Goal: Task Accomplishment & Management: Use online tool/utility

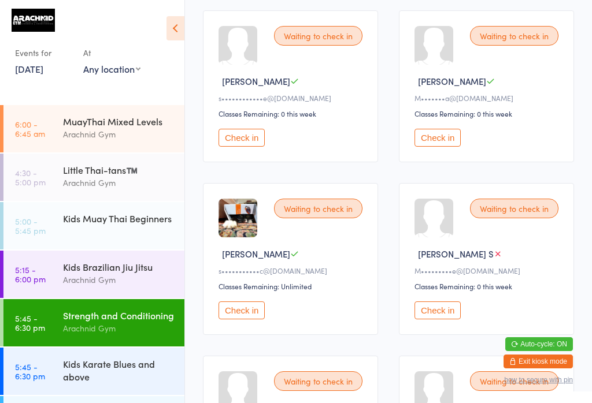
scroll to position [531, 0]
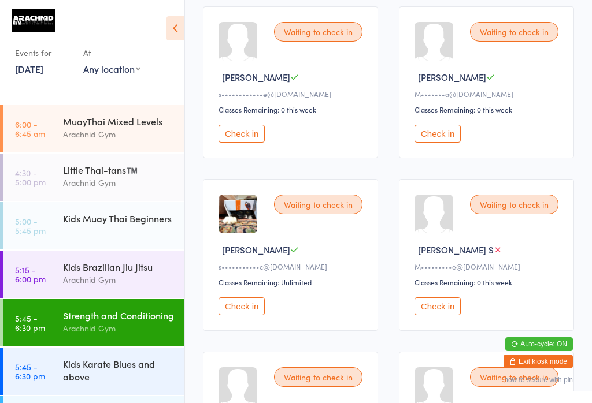
click at [243, 316] on button "Check in" at bounding box center [241, 307] width 46 height 18
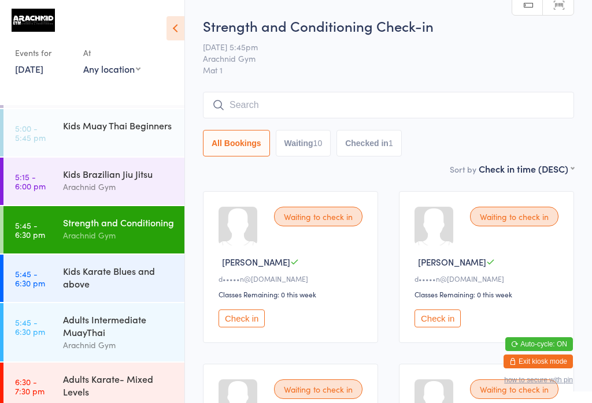
scroll to position [0, 0]
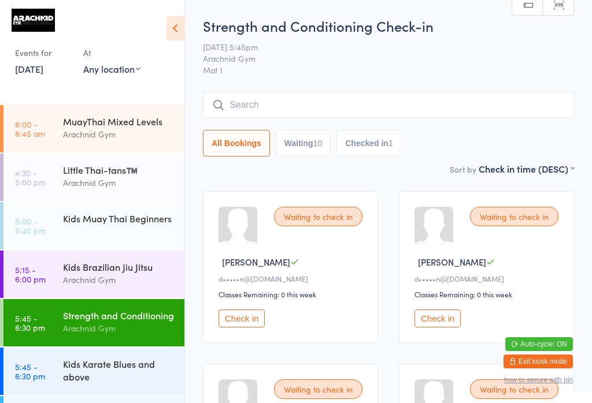
click at [40, 170] on time "4:30 - 5:00 pm" at bounding box center [30, 177] width 31 height 18
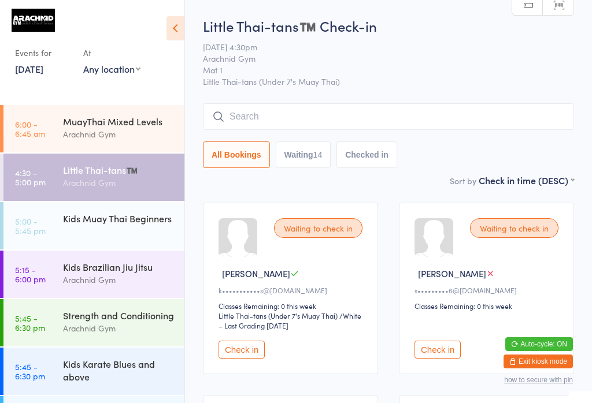
click at [28, 224] on time "5:00 - 5:45 pm" at bounding box center [30, 226] width 31 height 18
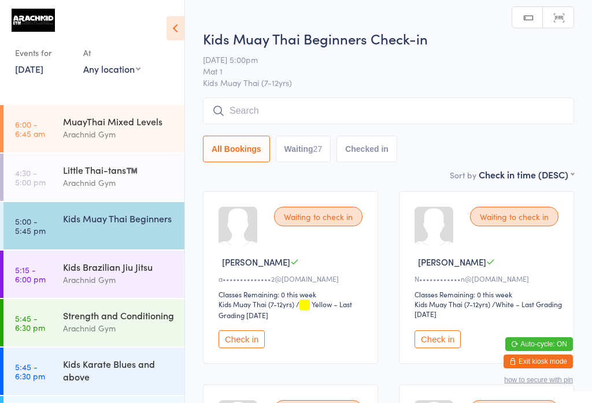
click at [254, 118] on input "search" at bounding box center [388, 111] width 371 height 27
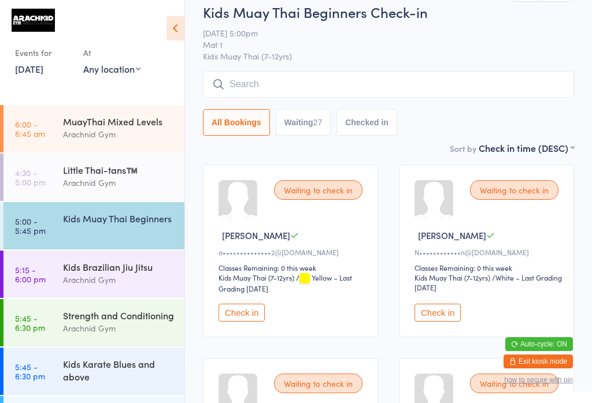
click at [234, 82] on input "search" at bounding box center [388, 84] width 371 height 27
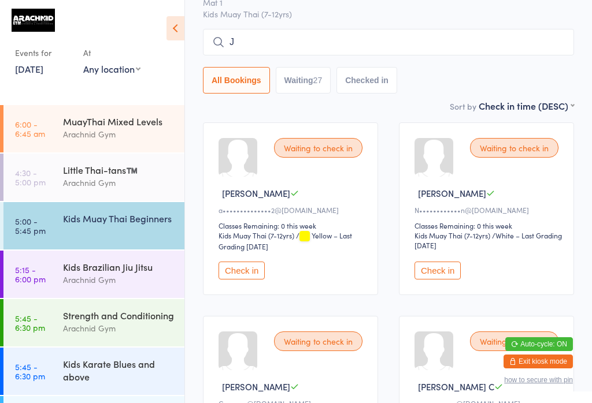
scroll to position [91, 0]
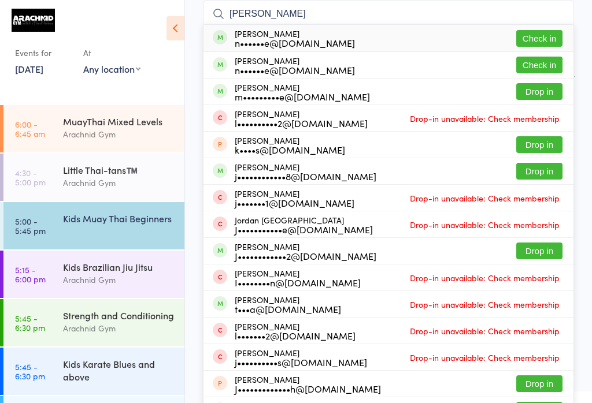
type input "[PERSON_NAME]"
click at [548, 38] on button "Check in" at bounding box center [539, 38] width 46 height 17
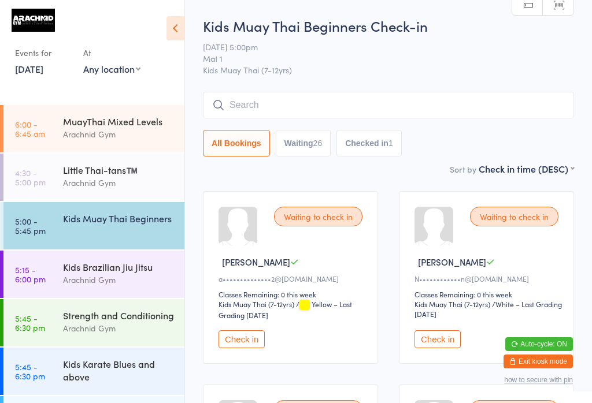
scroll to position [0, 0]
click at [82, 172] on div "Little Thai-tans™️" at bounding box center [119, 170] width 112 height 13
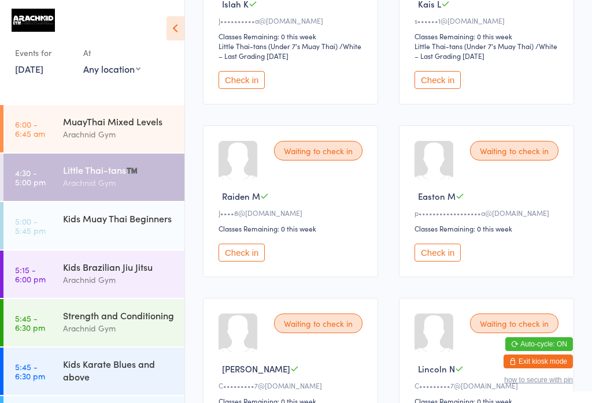
scroll to position [674, 0]
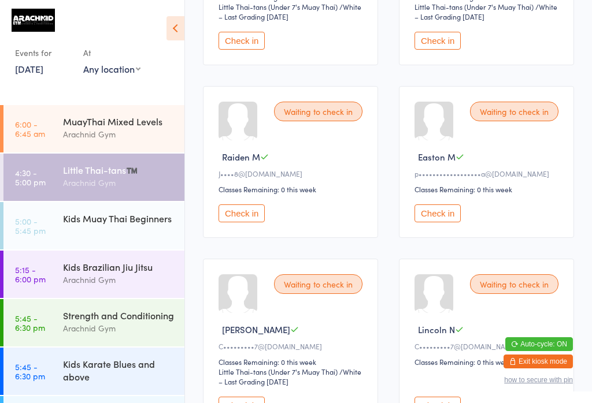
click at [441, 223] on button "Check in" at bounding box center [437, 214] width 46 height 18
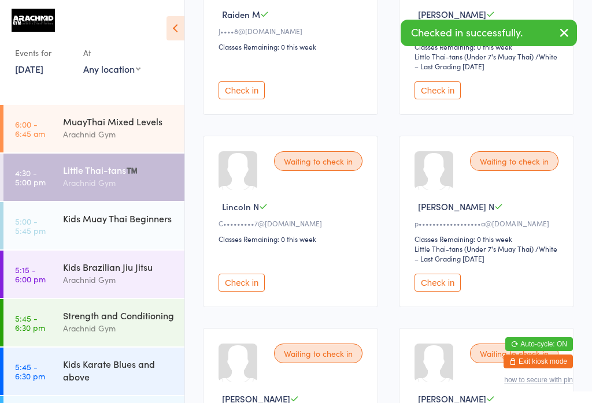
scroll to position [828, 0]
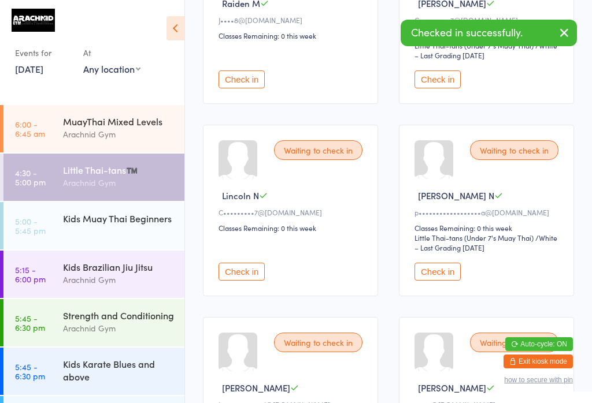
click at [449, 281] on button "Check in" at bounding box center [437, 272] width 46 height 18
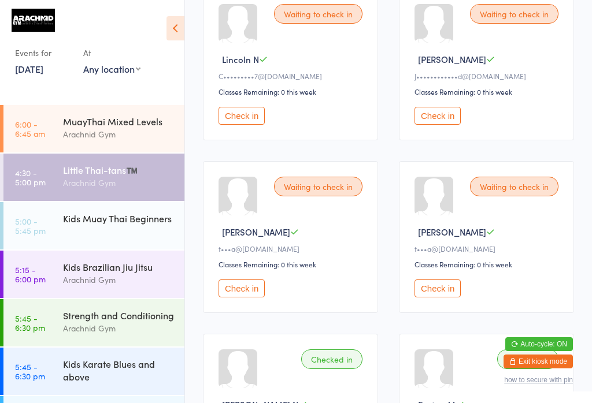
scroll to position [968, 0]
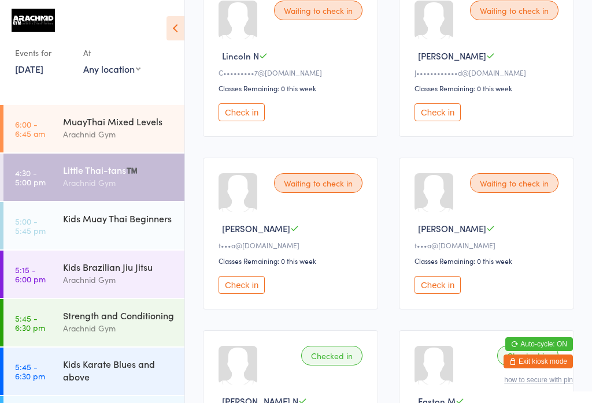
click at [249, 294] on button "Check in" at bounding box center [241, 285] width 46 height 18
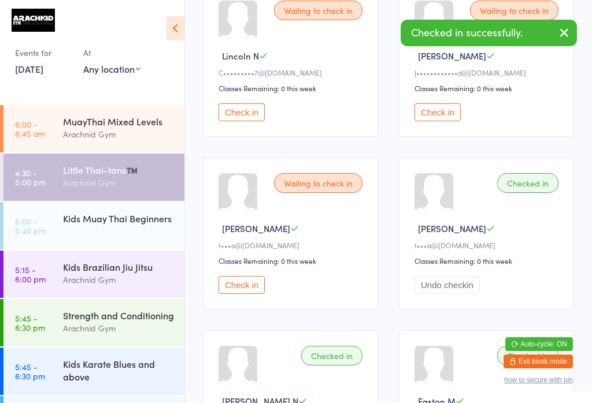
click at [251, 294] on button "Check in" at bounding box center [241, 285] width 46 height 18
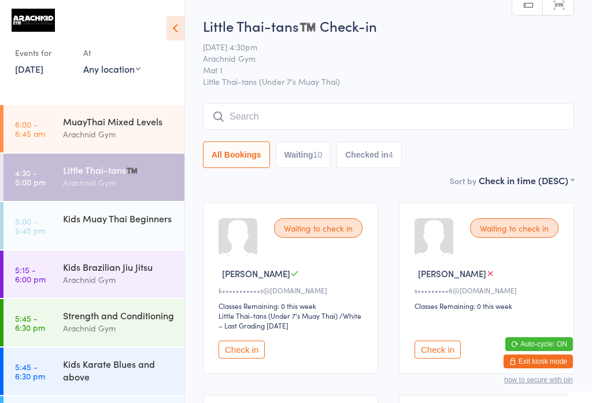
scroll to position [0, 0]
click at [59, 217] on link "5:00 - 5:45 pm Kids Muay [DEMOGRAPHIC_DATA] Beginners" at bounding box center [93, 225] width 181 height 47
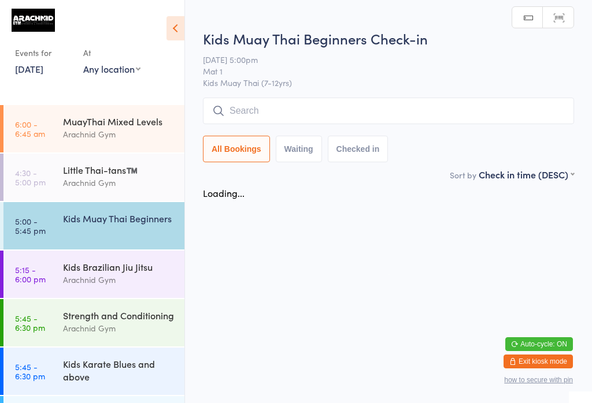
click at [255, 119] on input "search" at bounding box center [388, 111] width 371 height 27
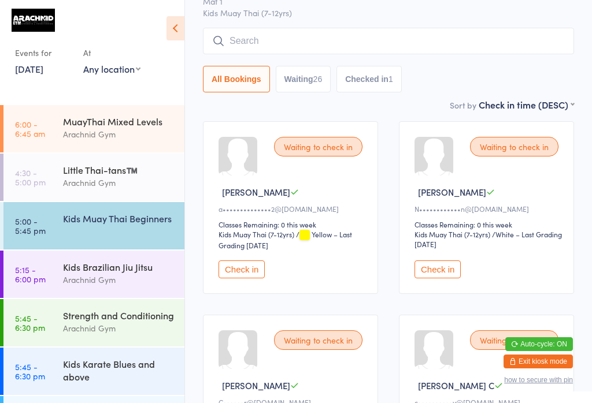
click at [227, 29] on input "search" at bounding box center [388, 41] width 371 height 27
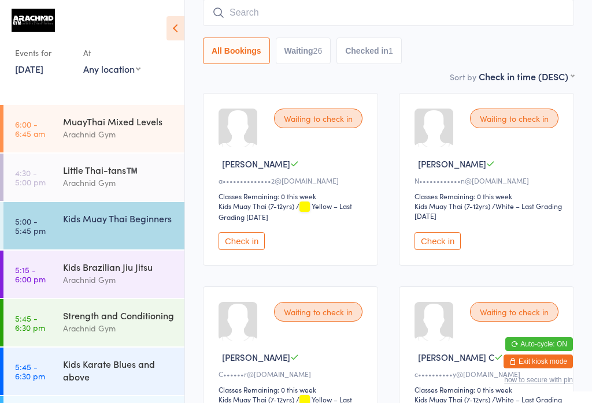
scroll to position [99, 0]
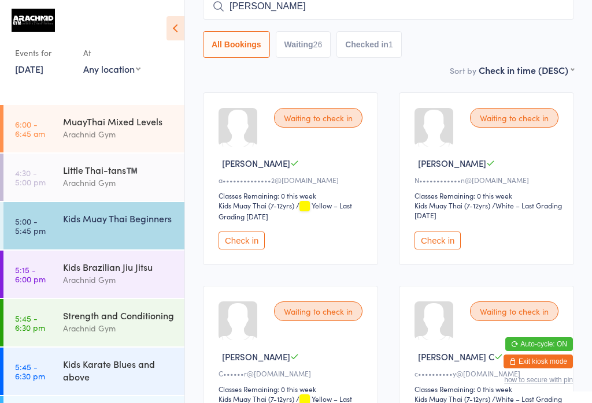
type input "[PERSON_NAME]"
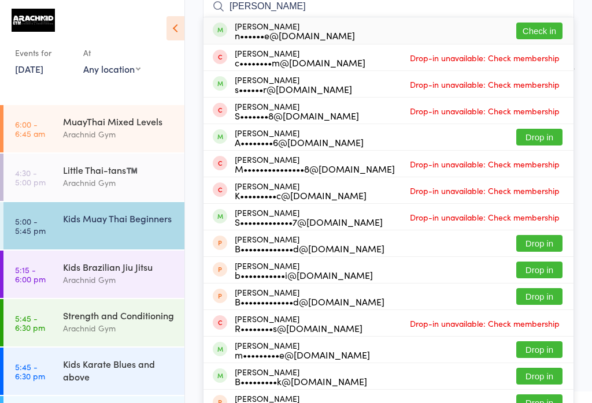
click at [547, 27] on button "Check in" at bounding box center [539, 31] width 46 height 17
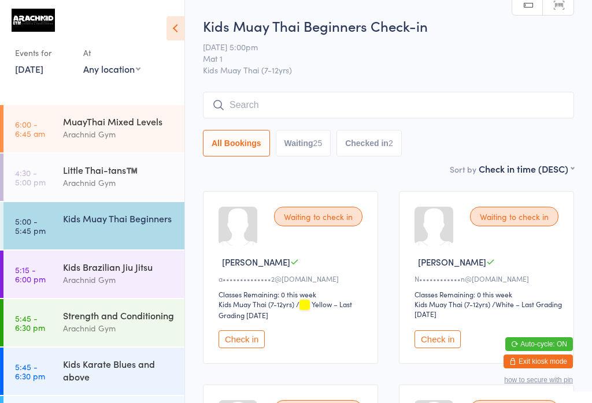
scroll to position [0, 0]
click at [100, 172] on div "Little Thai-tans™️" at bounding box center [119, 170] width 112 height 13
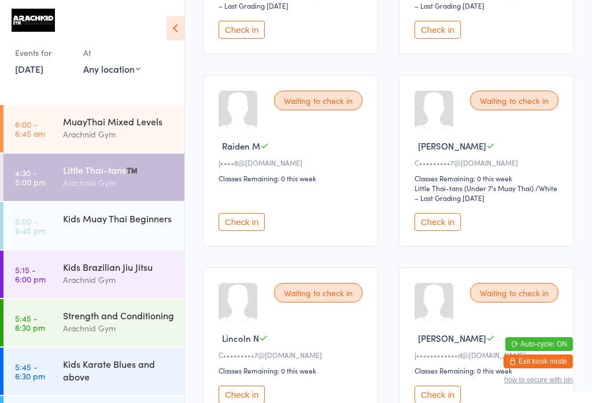
scroll to position [684, 0]
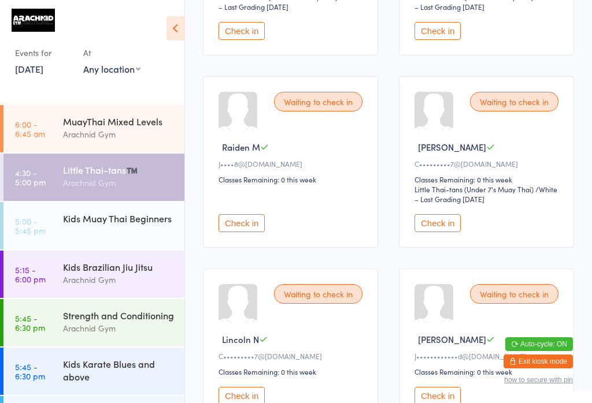
click at [55, 234] on link "5:00 - 5:45 pm Kids Muay [DEMOGRAPHIC_DATA] Beginners" at bounding box center [93, 225] width 181 height 47
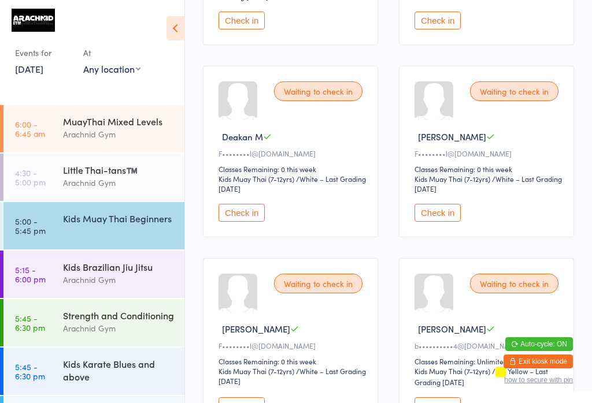
scroll to position [1478, 0]
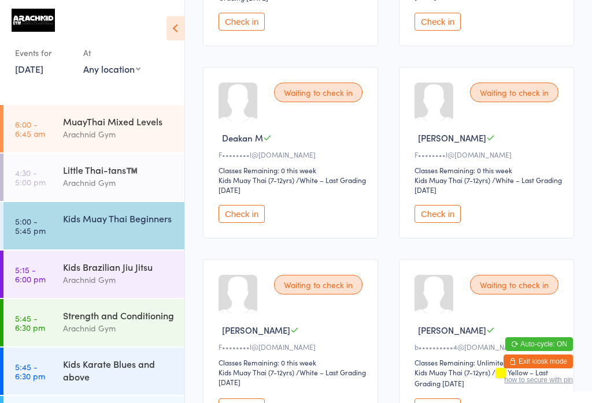
click at [52, 190] on link "4:30 - 5:00 pm Little Thai-tans™️ Arachnid Gym" at bounding box center [93, 177] width 181 height 47
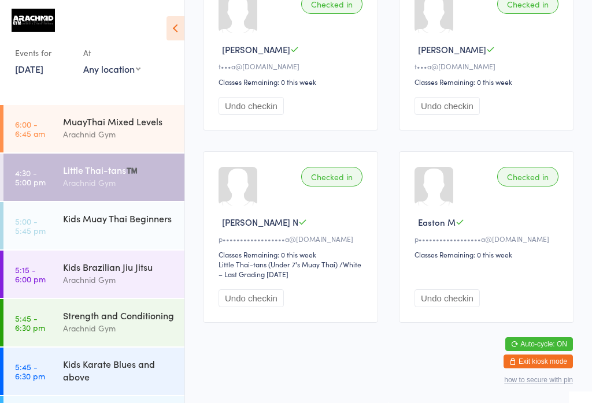
scroll to position [1169, 0]
click at [50, 220] on link "5:00 - 5:45 pm Kids Muay [DEMOGRAPHIC_DATA] Beginners" at bounding box center [93, 225] width 181 height 47
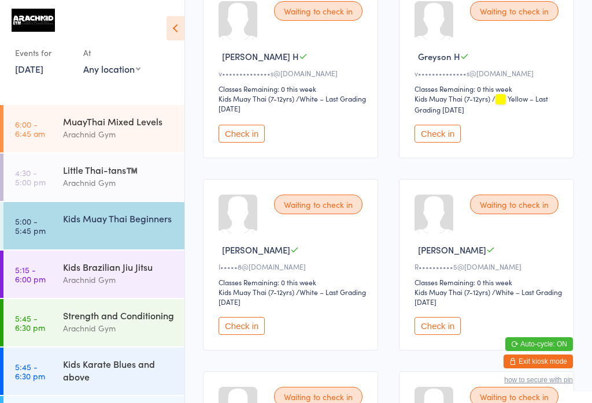
scroll to position [1013, 0]
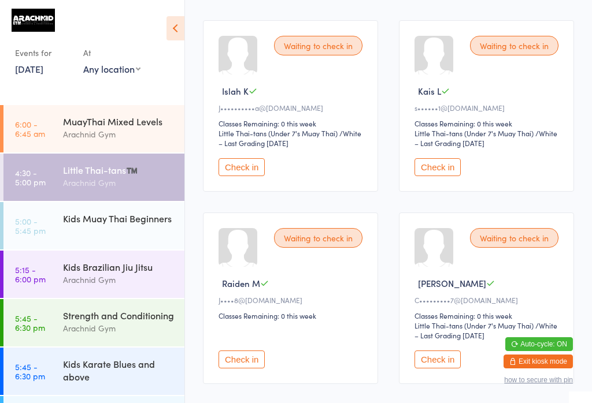
scroll to position [546, 0]
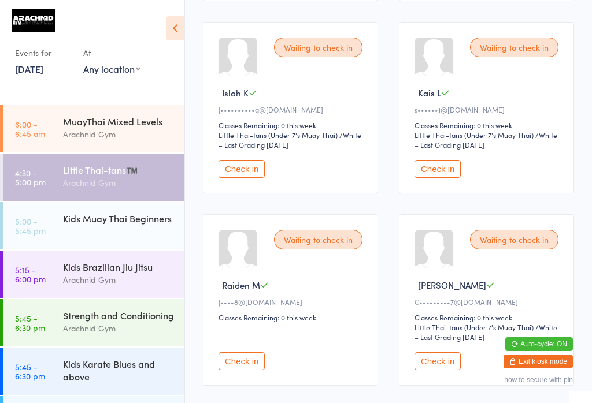
click at [249, 370] on button "Check in" at bounding box center [241, 362] width 46 height 18
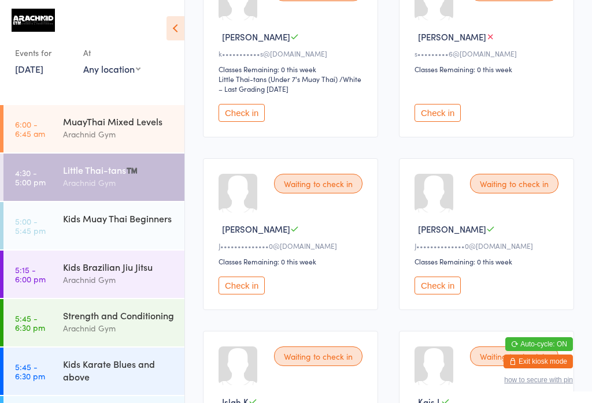
scroll to position [242, 0]
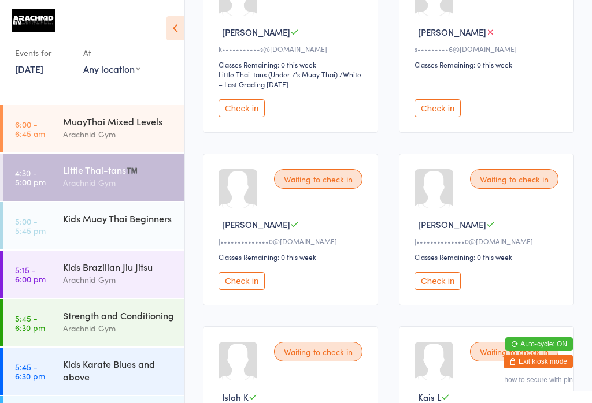
click at [248, 290] on button "Check in" at bounding box center [241, 281] width 46 height 18
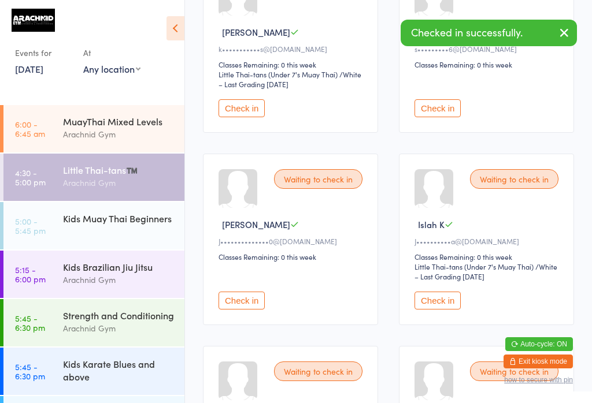
click at [247, 310] on button "Check in" at bounding box center [241, 301] width 46 height 18
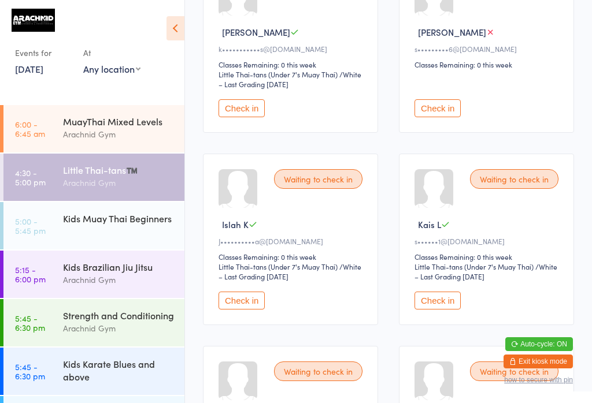
click at [447, 117] on button "Check in" at bounding box center [437, 108] width 46 height 18
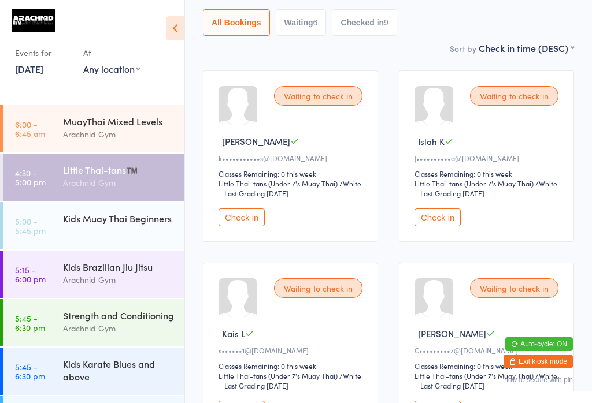
scroll to position [129, 0]
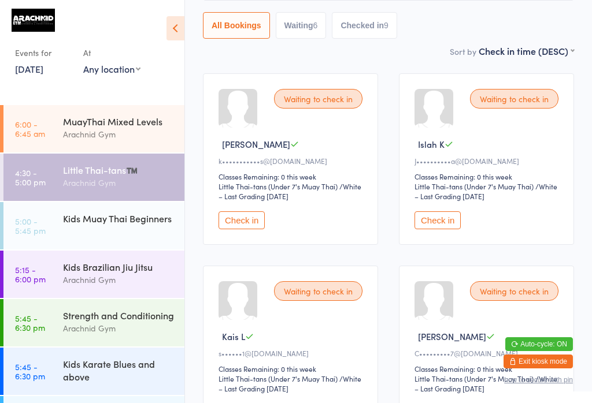
click at [241, 229] on button "Check in" at bounding box center [241, 221] width 46 height 18
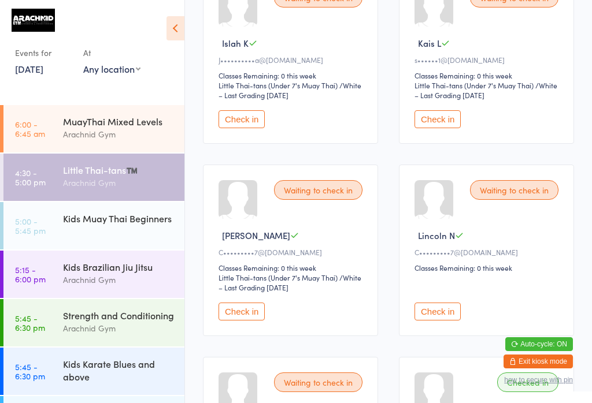
scroll to position [240, 0]
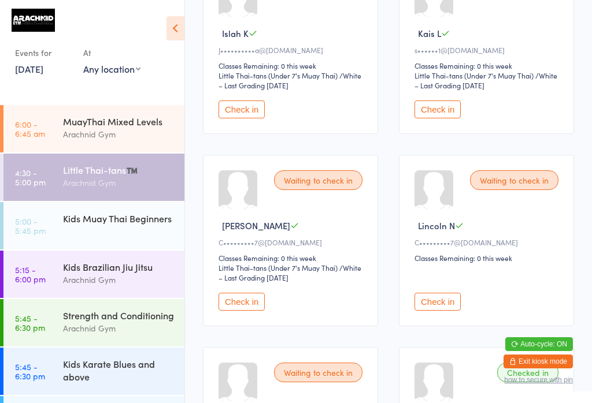
click at [250, 309] on button "Check in" at bounding box center [241, 302] width 46 height 18
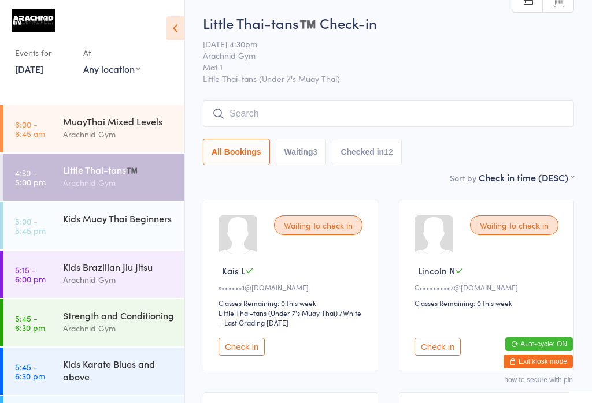
scroll to position [2, 0]
click at [442, 357] on button "Check in" at bounding box center [437, 348] width 46 height 18
click at [465, 104] on input "search" at bounding box center [388, 114] width 371 height 27
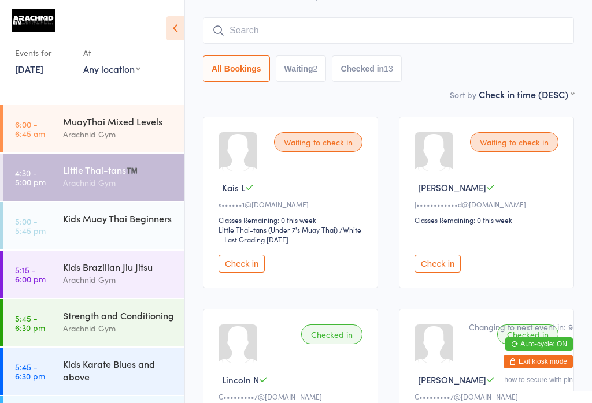
scroll to position [105, 0]
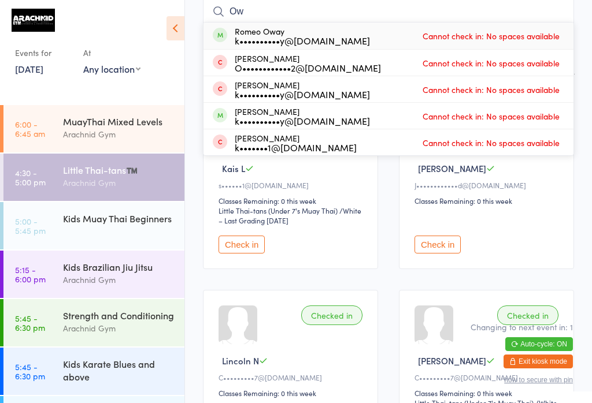
type input "O"
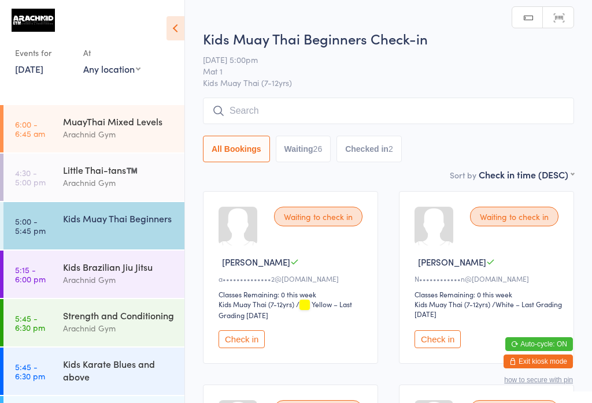
click at [231, 119] on input "search" at bounding box center [388, 111] width 371 height 27
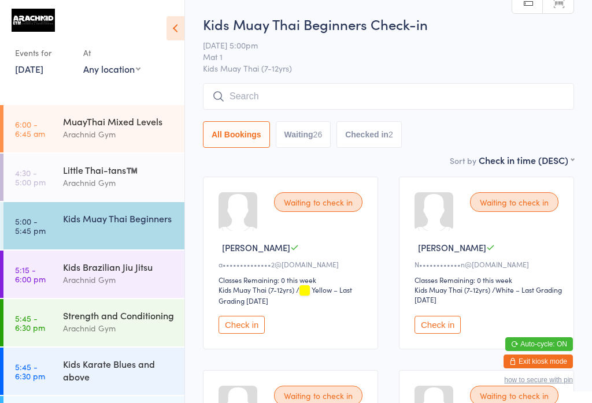
scroll to position [99, 0]
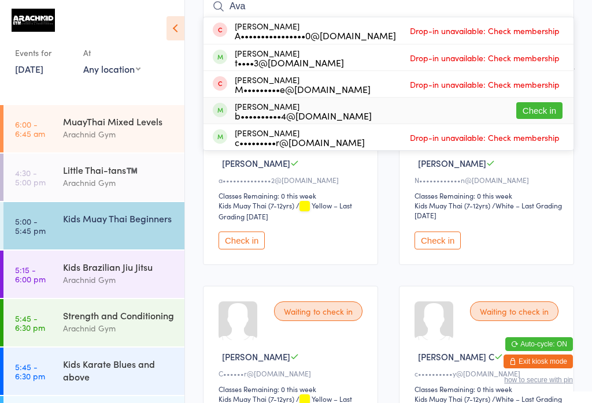
type input "Ava"
click at [524, 103] on button "Check in" at bounding box center [539, 110] width 46 height 17
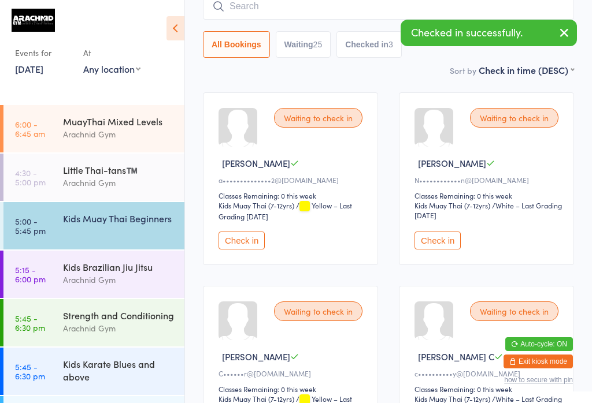
click at [278, 8] on input "search" at bounding box center [388, 6] width 371 height 27
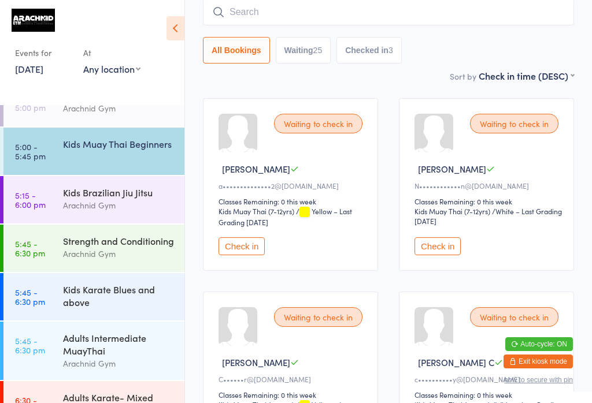
scroll to position [100, 0]
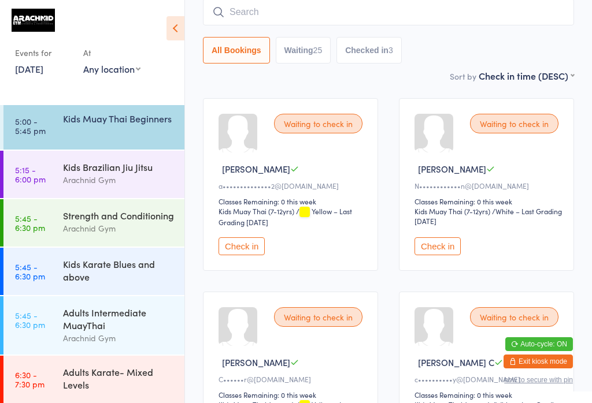
click at [38, 132] on time "5:00 - 5:45 pm" at bounding box center [30, 126] width 31 height 18
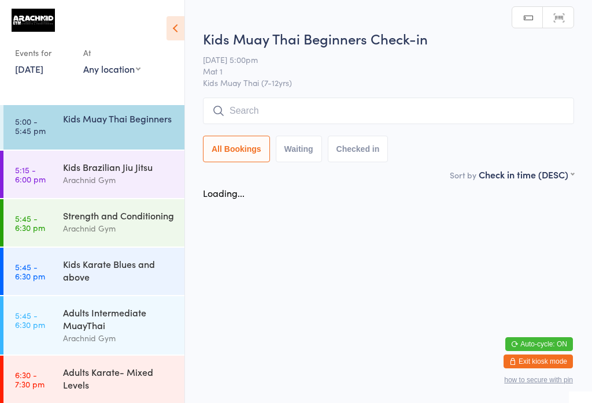
scroll to position [0, 0]
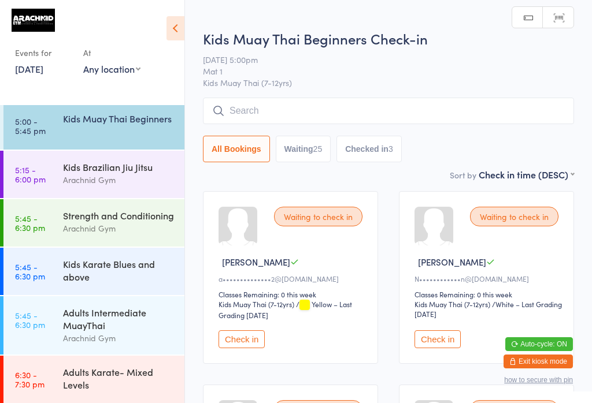
click at [287, 11] on html "You have now entered Kiosk Mode. Members will be able to check themselves in us…" at bounding box center [296, 201] width 592 height 403
click at [354, 118] on input "search" at bounding box center [388, 111] width 371 height 27
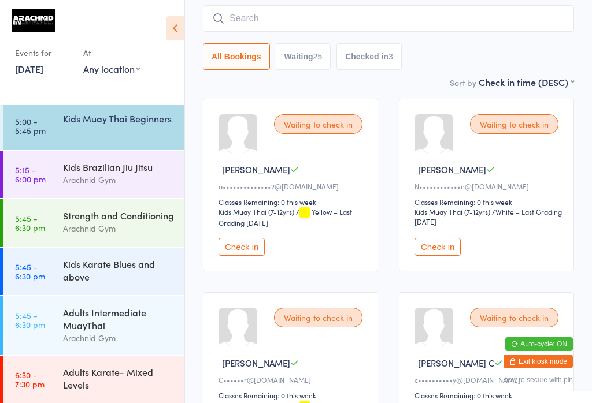
scroll to position [99, 0]
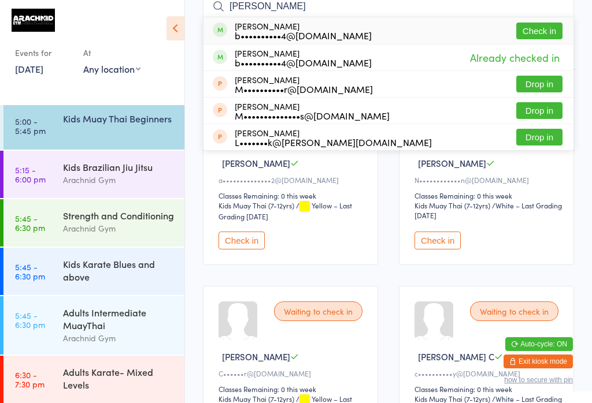
type input "[PERSON_NAME]"
click at [539, 35] on button "Check in" at bounding box center [539, 31] width 46 height 17
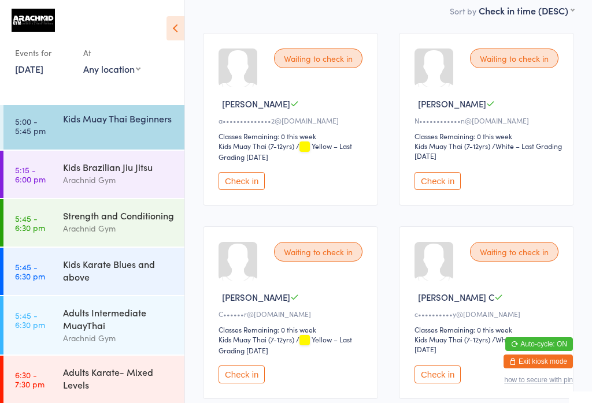
scroll to position [187, 0]
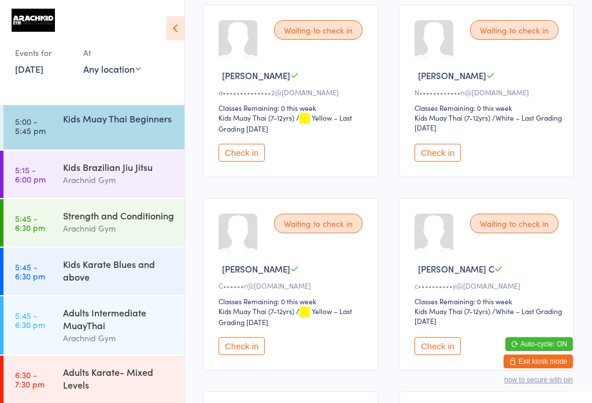
click at [439, 355] on button "Check in" at bounding box center [437, 347] width 46 height 18
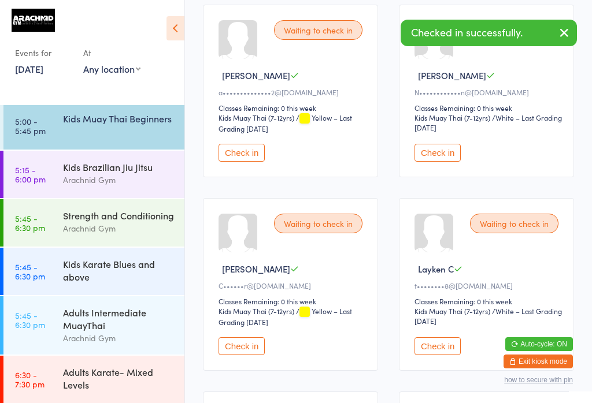
click at [447, 355] on button "Check in" at bounding box center [437, 347] width 46 height 18
click at [450, 355] on button "Check in" at bounding box center [437, 347] width 46 height 18
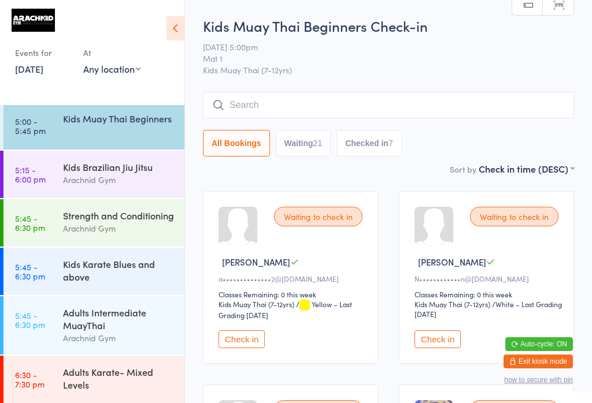
scroll to position [0, 0]
click at [252, 100] on input "search" at bounding box center [388, 105] width 371 height 27
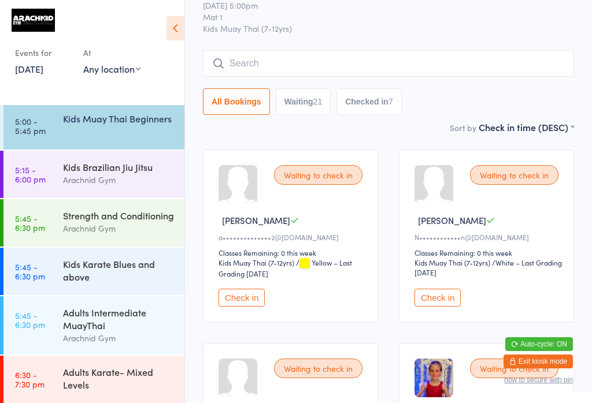
scroll to position [93, 0]
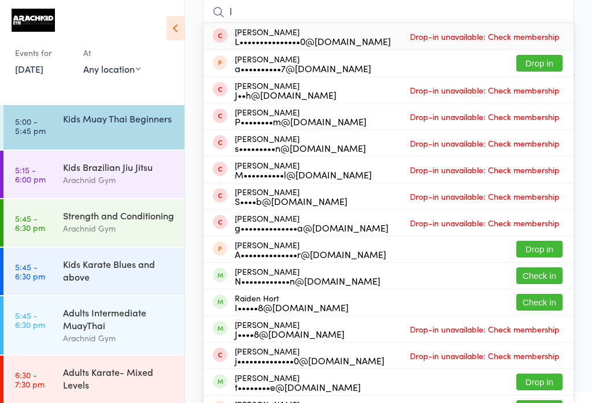
type input "I"
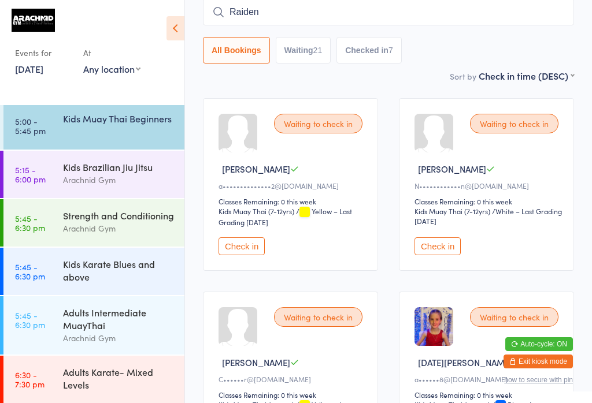
type input "Raiden"
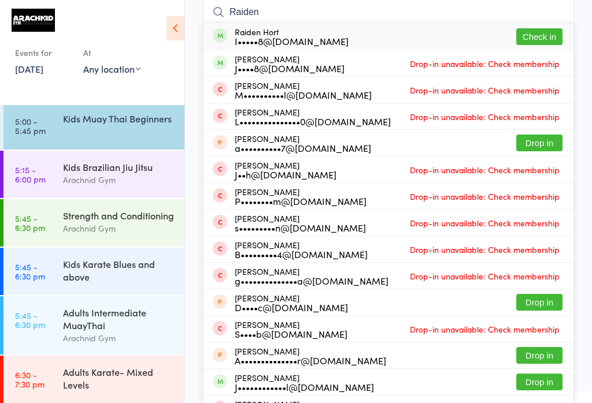
click at [548, 25] on div "Raiden Hort I•••••8@[DOMAIN_NAME] Check in" at bounding box center [388, 36] width 370 height 27
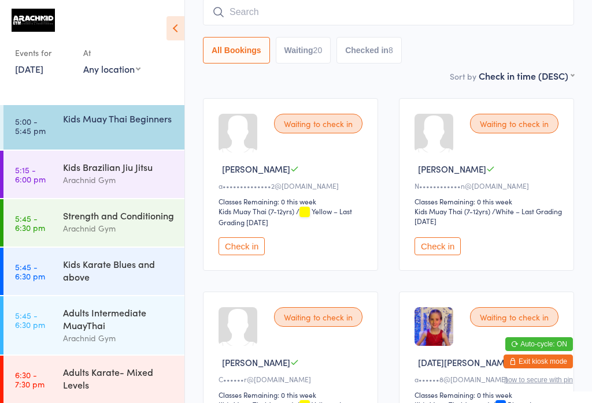
click at [38, 120] on time "5:00 - 5:45 pm" at bounding box center [30, 126] width 31 height 18
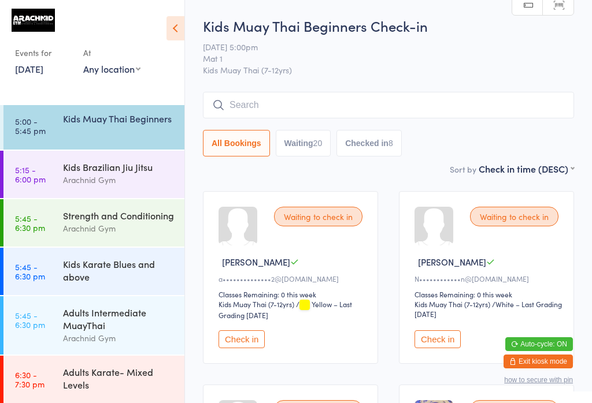
scroll to position [0, 0]
click at [275, 94] on input "search" at bounding box center [388, 105] width 371 height 27
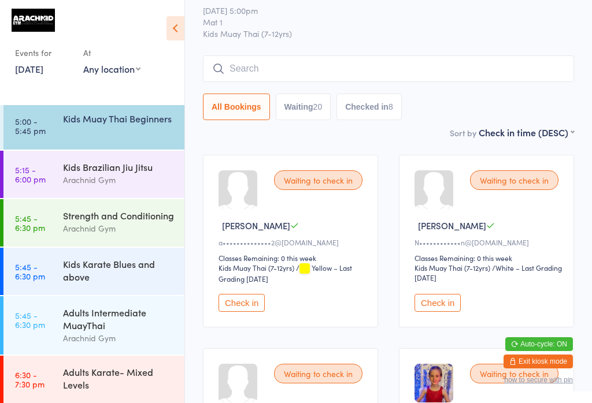
scroll to position [93, 0]
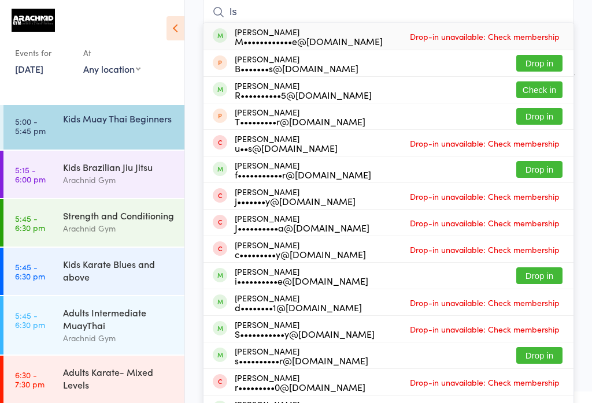
type input "I"
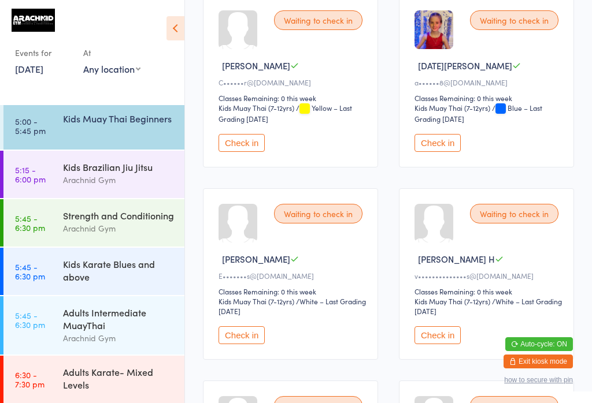
scroll to position [400, 0]
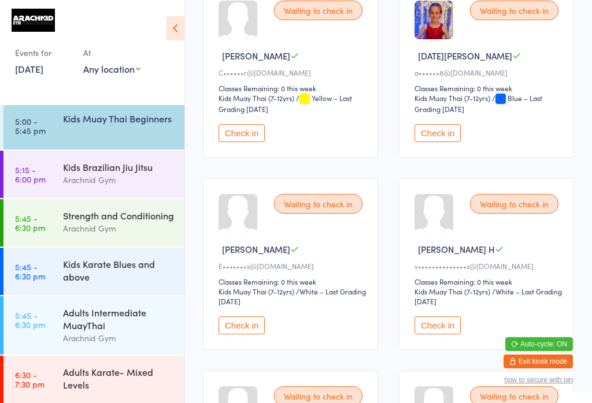
click at [232, 142] on button "Check in" at bounding box center [241, 133] width 46 height 18
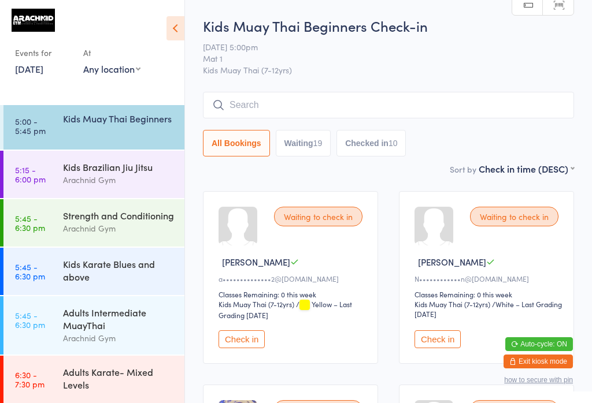
scroll to position [0, 0]
click at [309, 110] on input "search" at bounding box center [388, 105] width 371 height 27
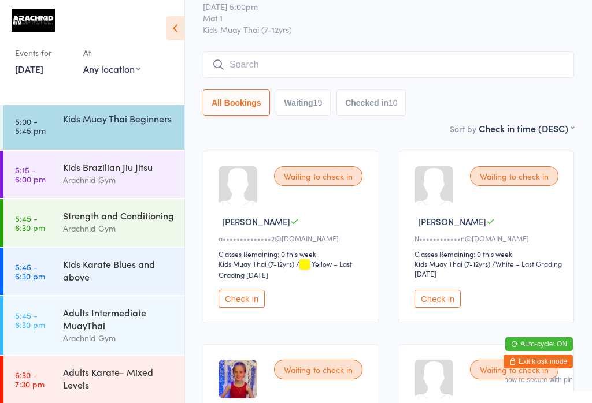
scroll to position [93, 0]
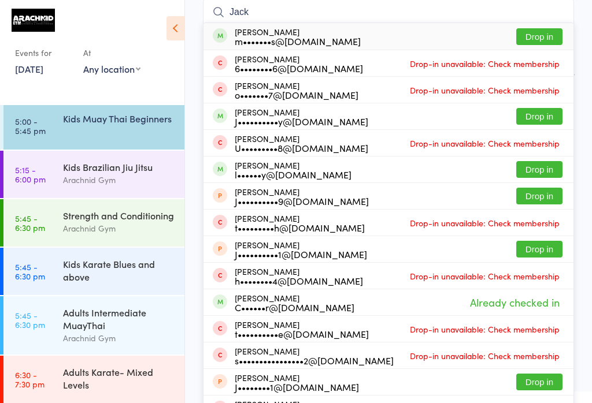
type input "Jack"
click at [535, 35] on button "Drop in" at bounding box center [539, 36] width 46 height 17
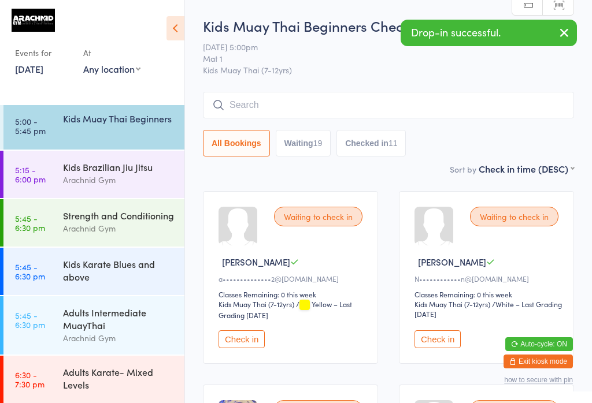
scroll to position [0, 0]
click at [490, 117] on input "search" at bounding box center [388, 105] width 371 height 27
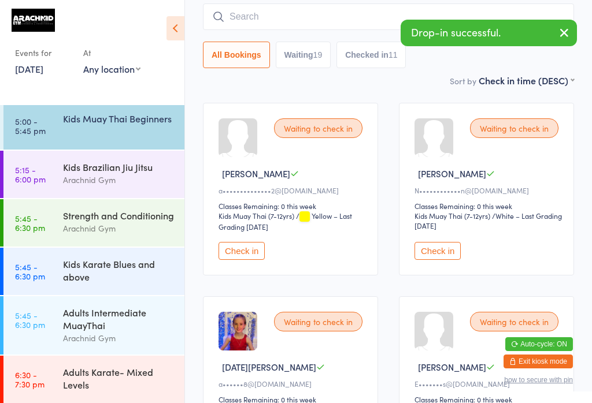
scroll to position [93, 0]
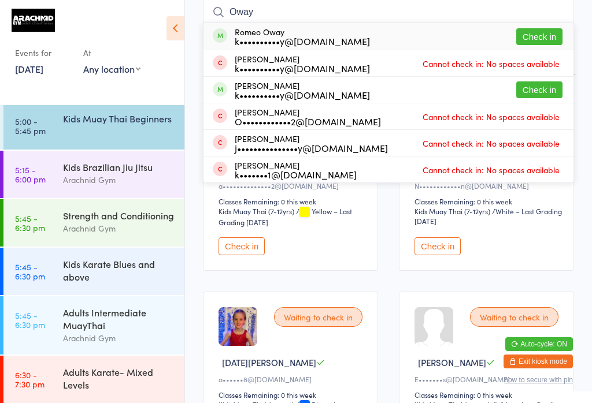
type input "Oway"
click at [541, 33] on button "Check in" at bounding box center [539, 36] width 46 height 17
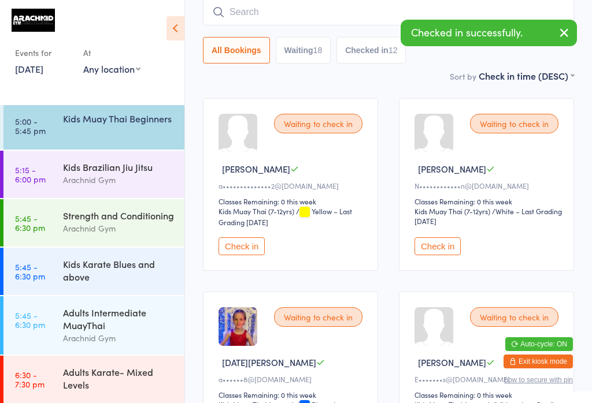
click at [433, 11] on input "search" at bounding box center [388, 12] width 371 height 27
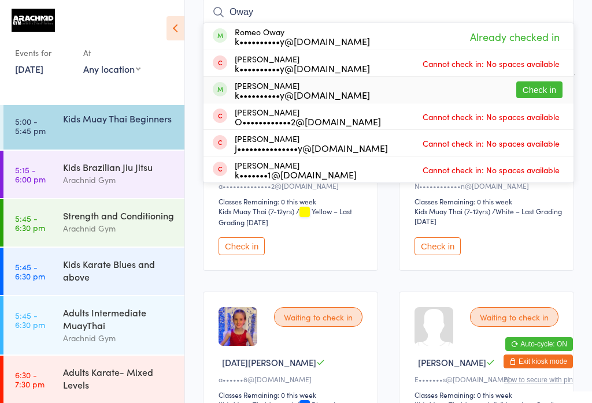
type input "Oway"
click at [543, 91] on button "Check in" at bounding box center [539, 89] width 46 height 17
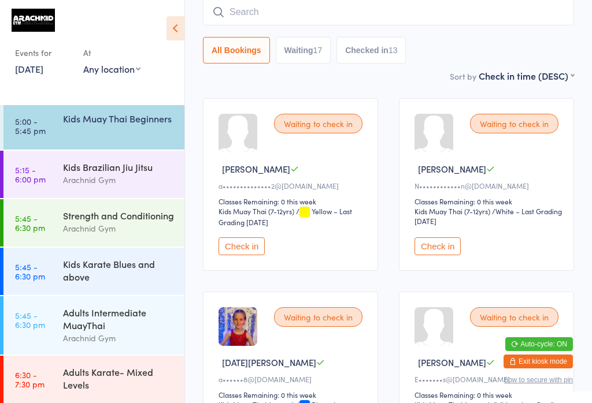
click at [442, 250] on button "Check in" at bounding box center [437, 247] width 46 height 18
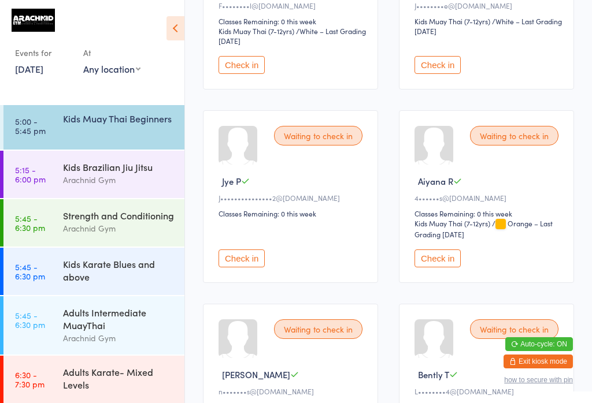
scroll to position [1239, 0]
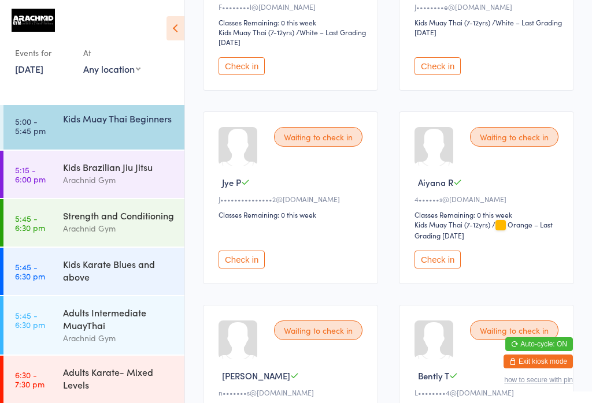
click at [445, 269] on button "Check in" at bounding box center [437, 260] width 46 height 18
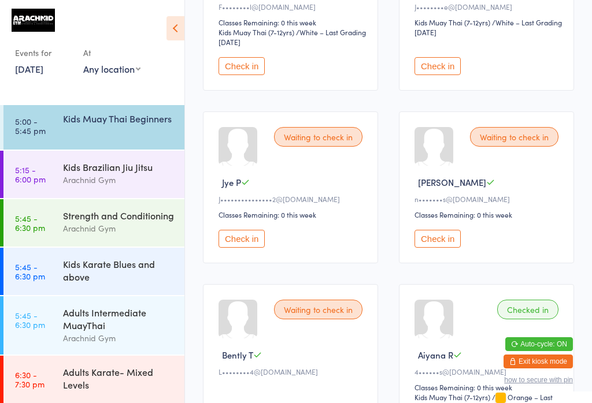
click at [129, 181] on div "Arachnid Gym" at bounding box center [119, 179] width 112 height 13
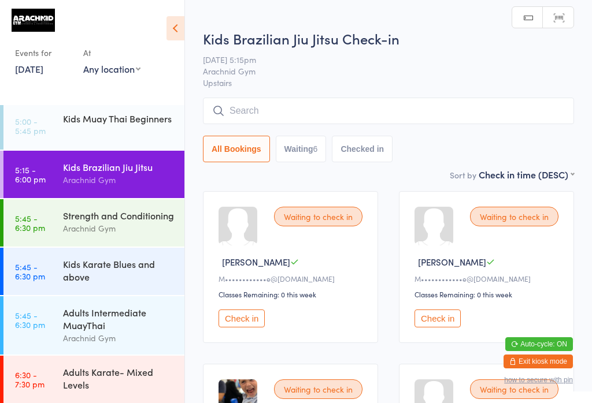
click at [326, 105] on input "search" at bounding box center [388, 111] width 371 height 27
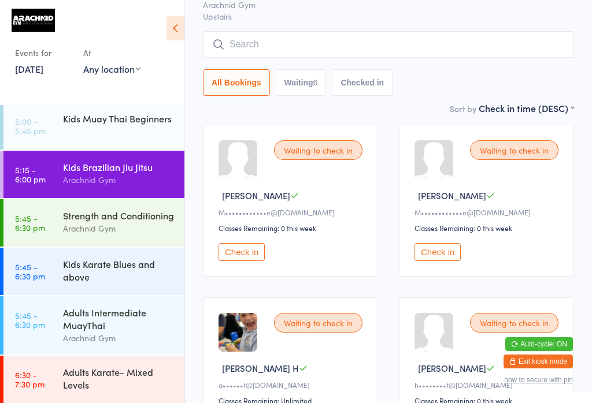
scroll to position [99, 0]
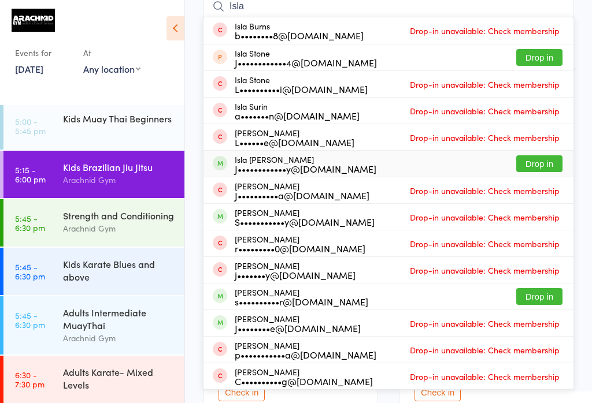
type input "Isla"
click at [279, 170] on div "J••••••••••••y@[DOMAIN_NAME]" at bounding box center [306, 168] width 142 height 9
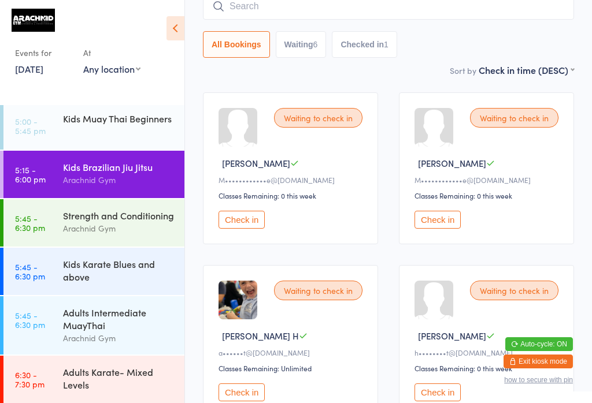
click at [121, 124] on div "Kids Muay Thai Beginners" at bounding box center [119, 118] width 112 height 13
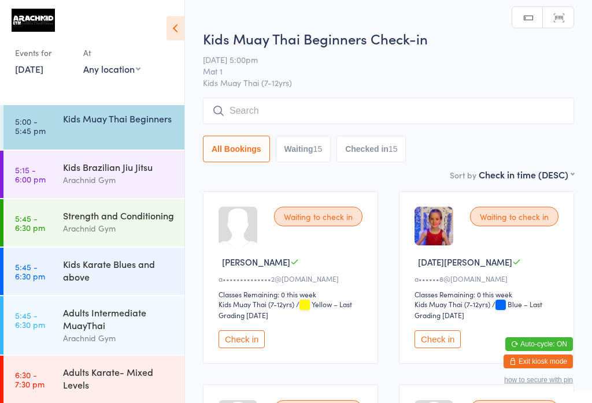
click at [255, 342] on button "Check in" at bounding box center [241, 340] width 46 height 18
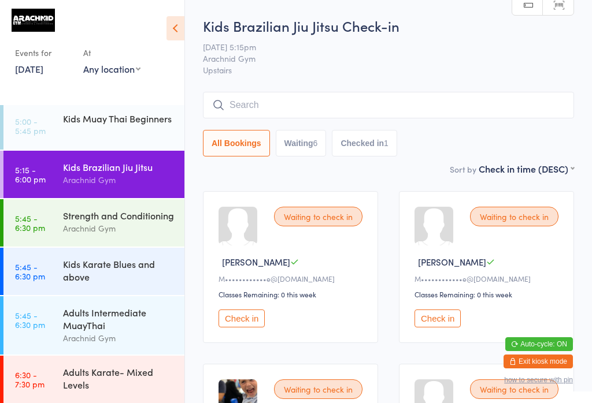
click at [259, 106] on input "search" at bounding box center [388, 105] width 371 height 27
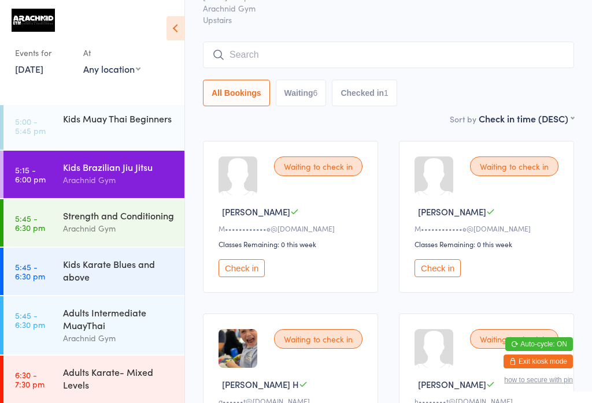
scroll to position [93, 0]
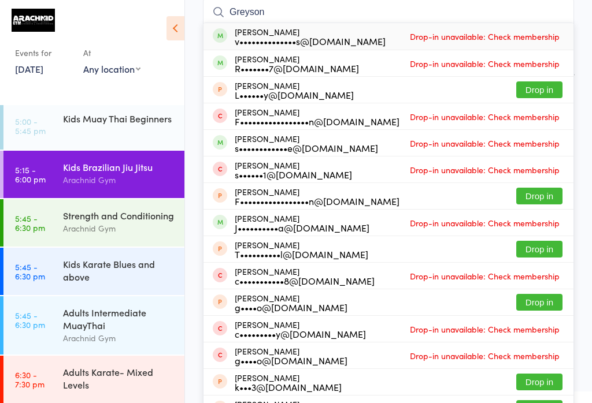
type input "Greyson"
click at [400, 36] on div "[PERSON_NAME] v••••••••••••••s@[DOMAIN_NAME] Drop-in unavailable: Check members…" at bounding box center [388, 36] width 370 height 27
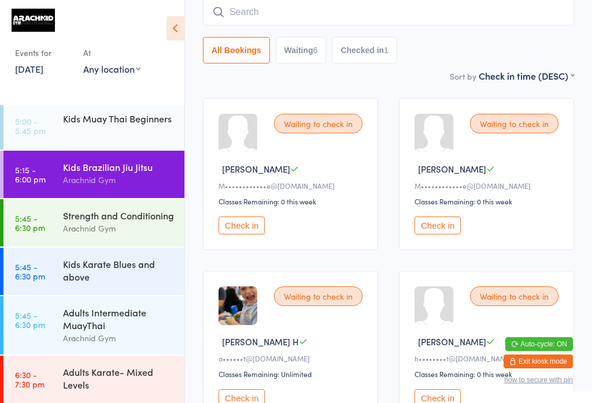
click at [265, 10] on input "search" at bounding box center [388, 12] width 371 height 27
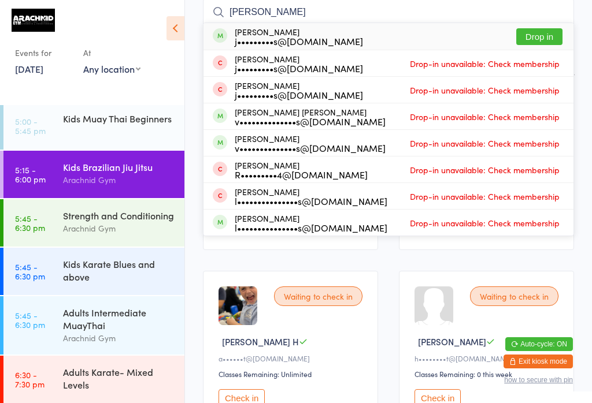
type input "[PERSON_NAME]"
click at [272, 119] on div "v••••••••••••••s@[DOMAIN_NAME]" at bounding box center [310, 121] width 151 height 9
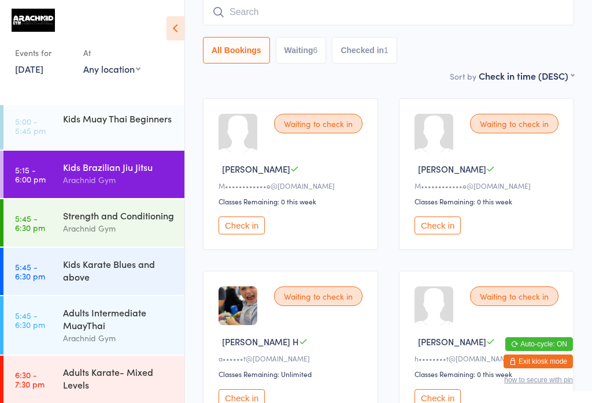
click at [316, 3] on input "search" at bounding box center [388, 12] width 371 height 27
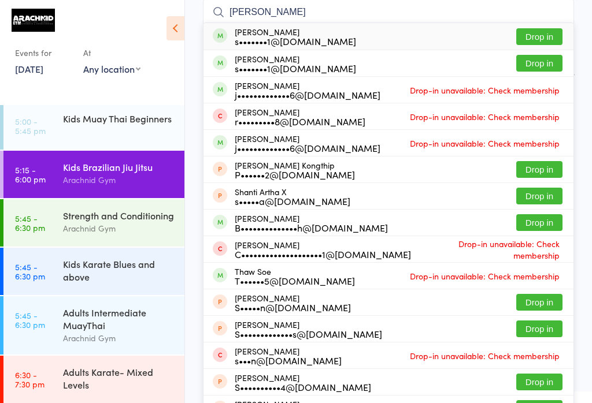
type input "[PERSON_NAME]"
click at [533, 42] on button "Drop in" at bounding box center [539, 36] width 46 height 17
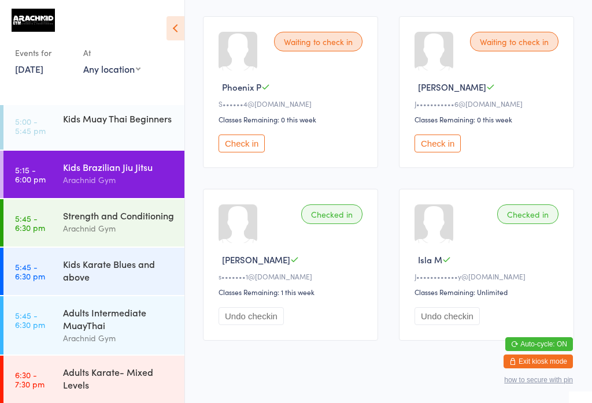
scroll to position [524, 0]
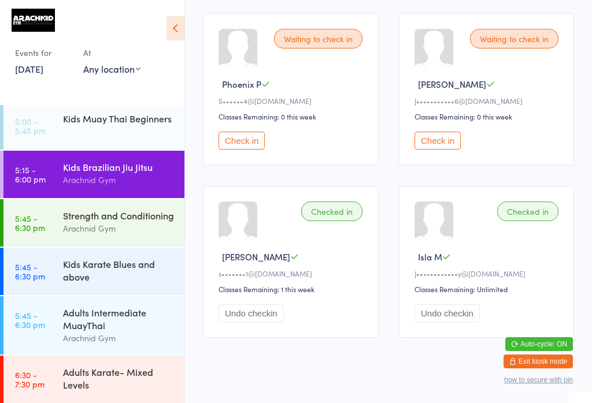
click at [244, 150] on button "Check in" at bounding box center [241, 141] width 46 height 18
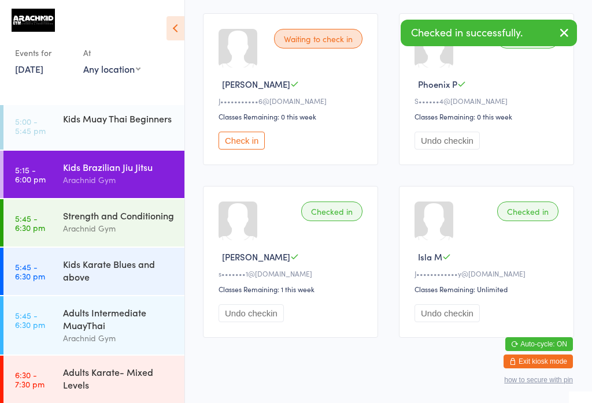
click at [241, 150] on button "Check in" at bounding box center [241, 141] width 46 height 18
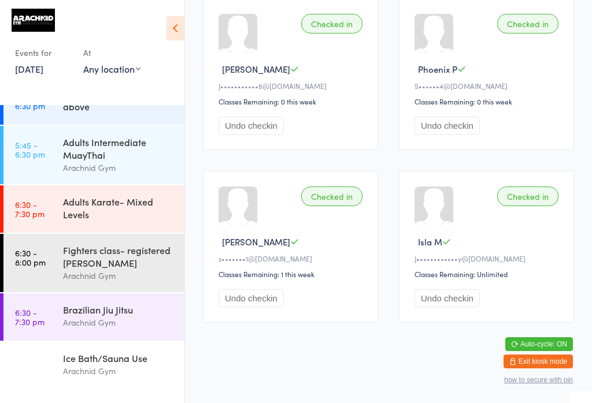
scroll to position [281, 0]
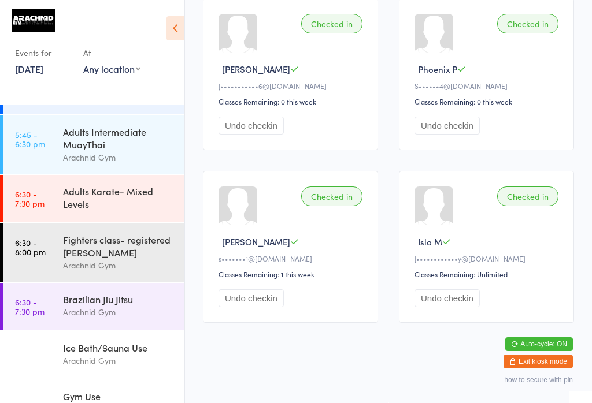
click at [124, 151] on div "Adults Intermediate MuayThai" at bounding box center [119, 137] width 112 height 25
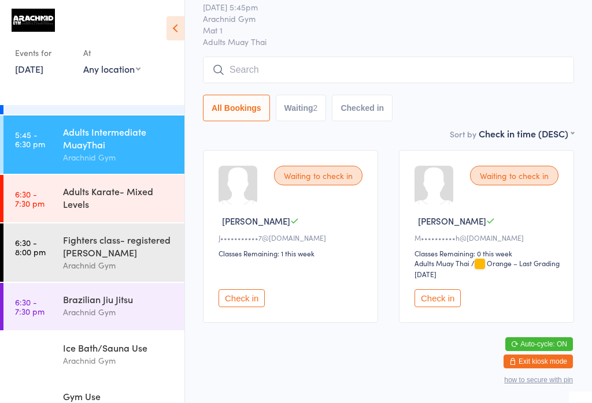
scroll to position [51, 0]
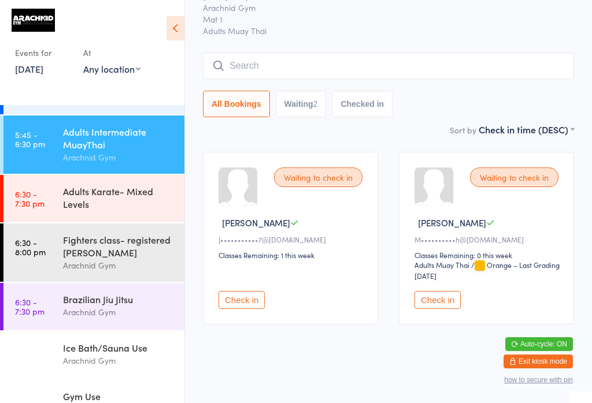
click at [269, 57] on input "search" at bounding box center [388, 66] width 371 height 27
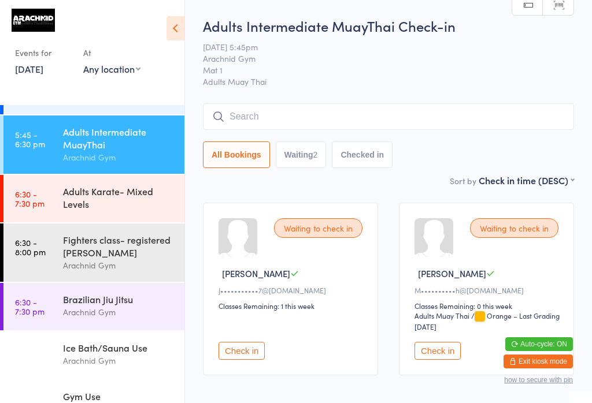
scroll to position [0, 0]
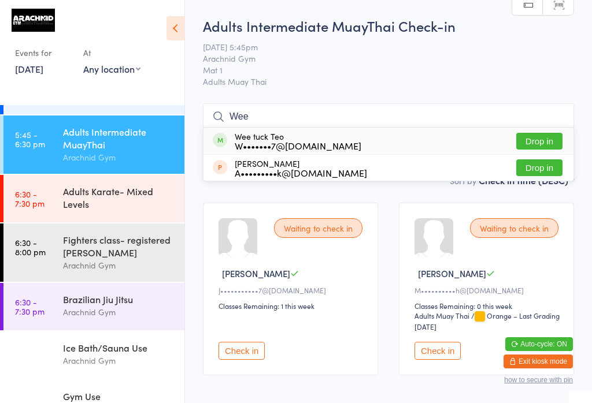
type input "Wee"
click at [540, 136] on button "Drop in" at bounding box center [539, 141] width 46 height 17
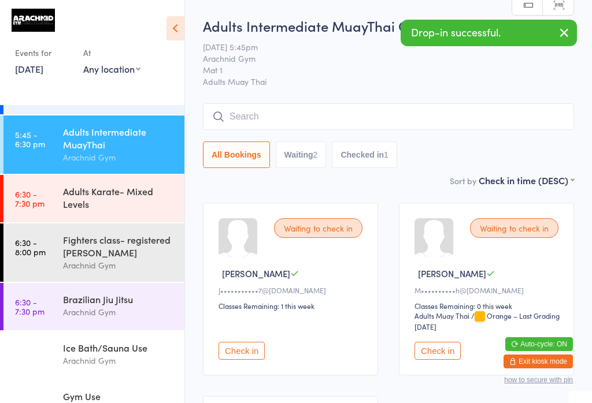
click at [307, 115] on input "search" at bounding box center [388, 116] width 371 height 27
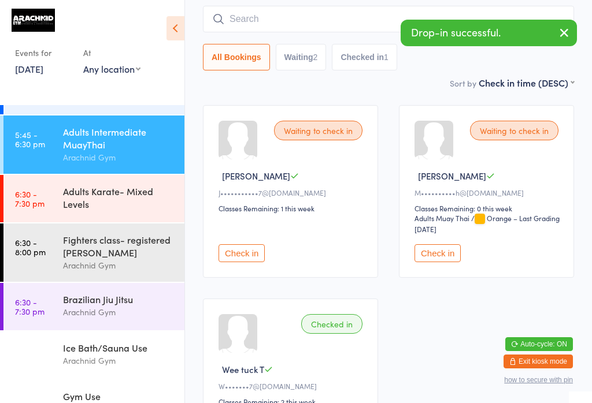
scroll to position [105, 0]
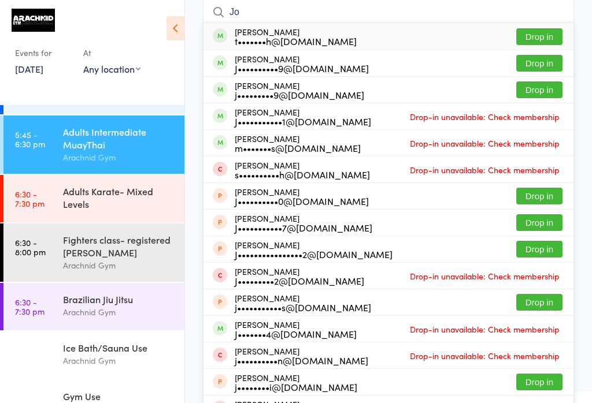
type input "Jo"
click at [544, 31] on button "Drop in" at bounding box center [539, 36] width 46 height 17
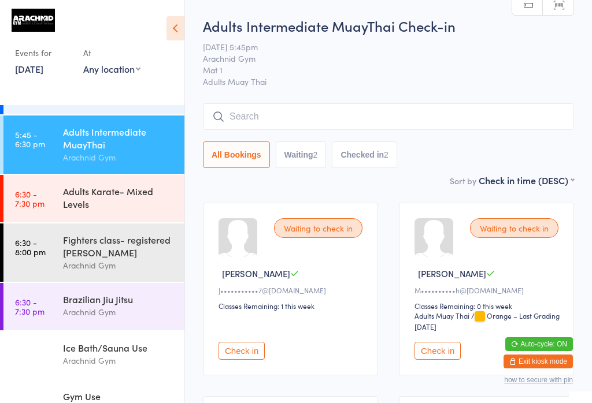
scroll to position [0, 0]
click at [342, 121] on input "search" at bounding box center [388, 116] width 371 height 27
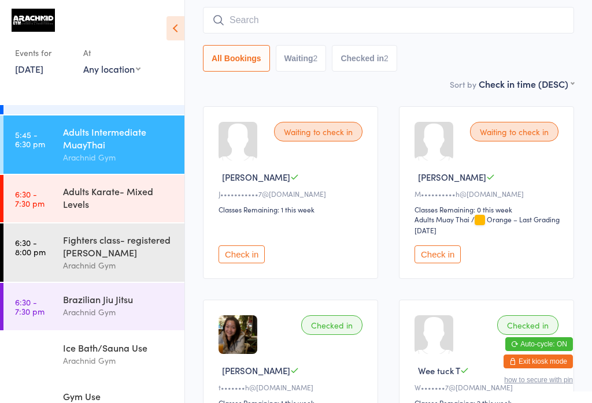
scroll to position [105, 0]
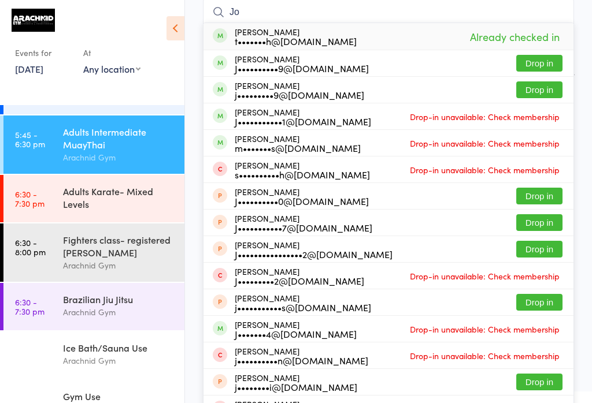
type input "Jo"
click at [92, 151] on div "Adults Intermediate MuayThai" at bounding box center [119, 137] width 112 height 25
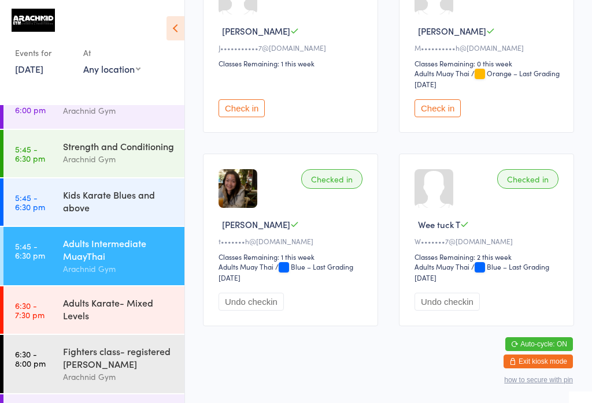
scroll to position [150, 0]
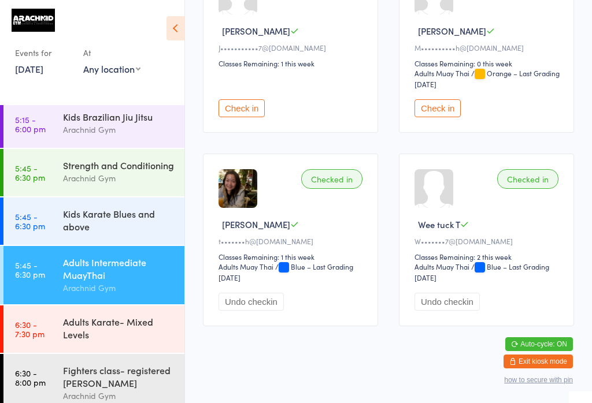
click at [127, 233] on div "Kids Karate Blues and above" at bounding box center [119, 219] width 112 height 25
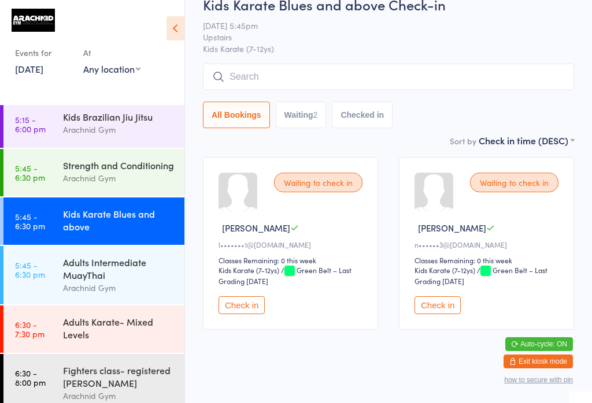
scroll to position [34, 0]
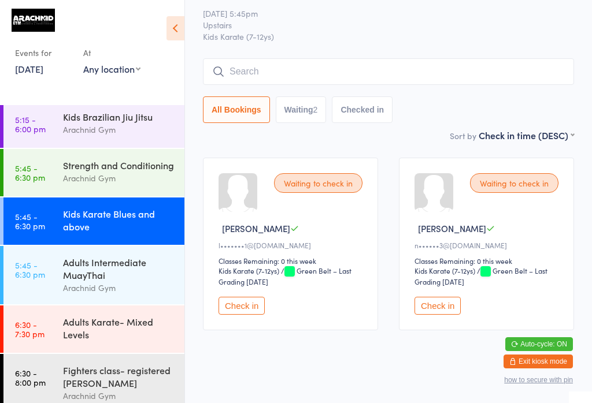
click at [454, 310] on button "Check in" at bounding box center [437, 306] width 46 height 18
click at [67, 172] on div "Strength and Conditioning" at bounding box center [119, 165] width 112 height 13
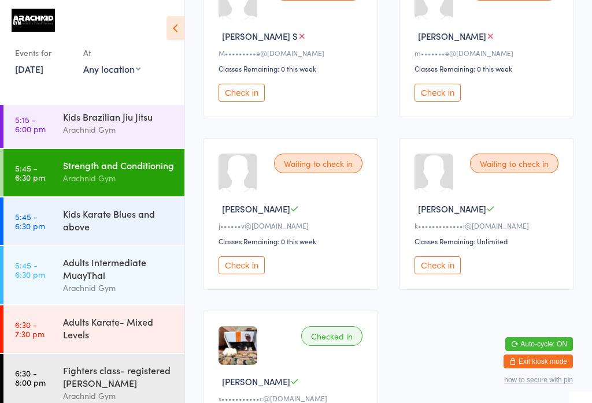
scroll to position [747, 0]
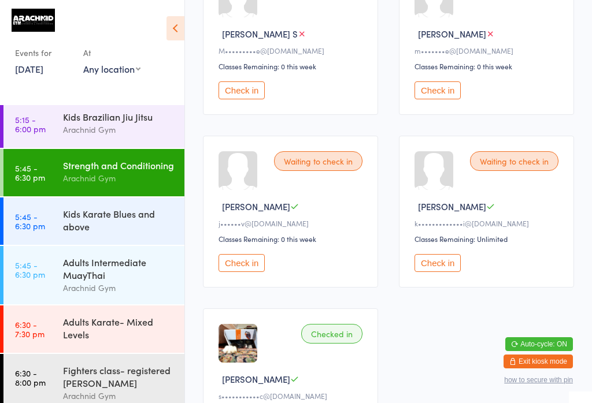
click at [251, 272] on button "Check in" at bounding box center [241, 263] width 46 height 18
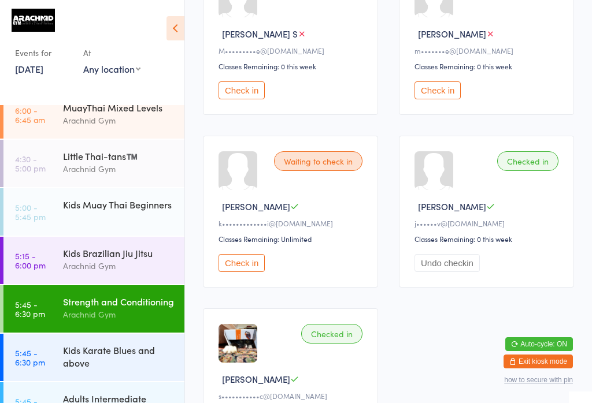
scroll to position [0, 0]
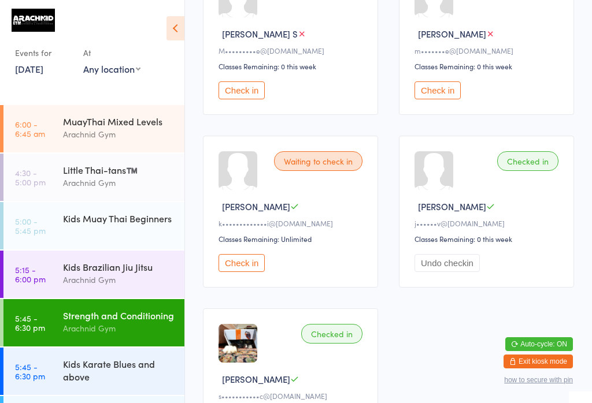
click at [71, 382] on div "Kids Karate Blues and above" at bounding box center [119, 370] width 112 height 25
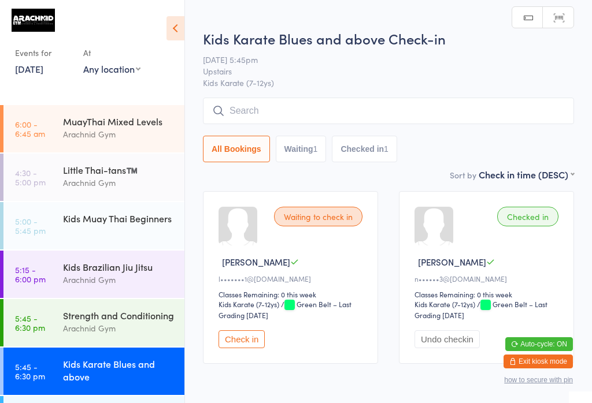
click at [254, 102] on input "search" at bounding box center [388, 111] width 371 height 27
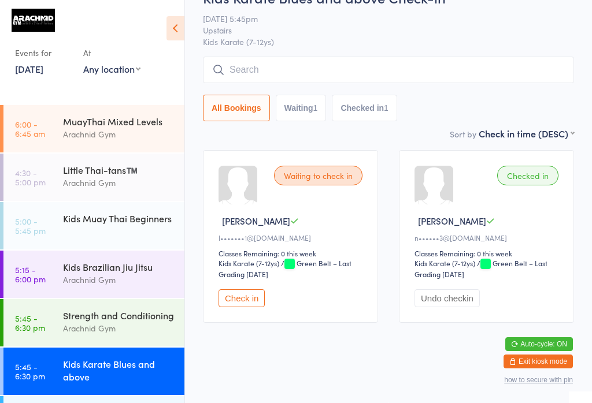
scroll to position [99, 0]
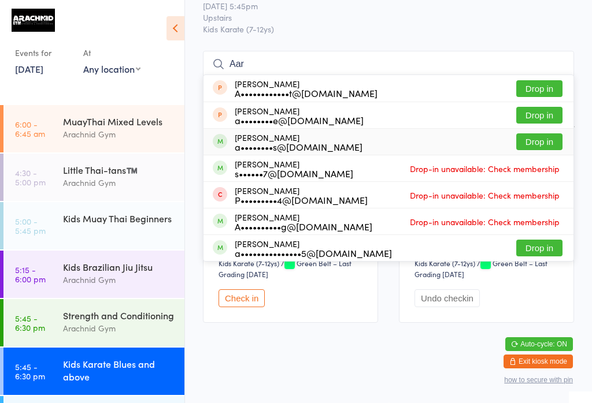
type input "Aar"
click at [537, 134] on button "Drop in" at bounding box center [539, 142] width 46 height 17
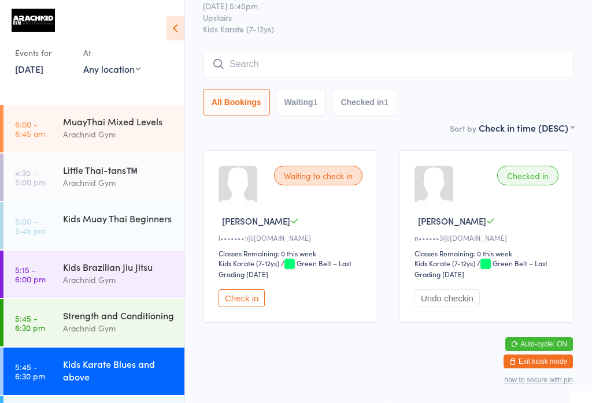
scroll to position [51, 0]
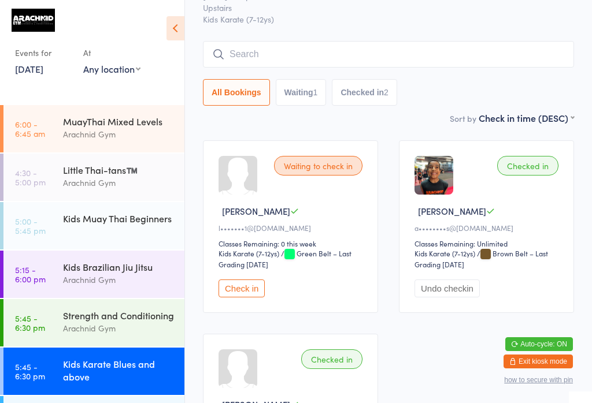
click at [417, 64] on input "search" at bounding box center [388, 54] width 371 height 27
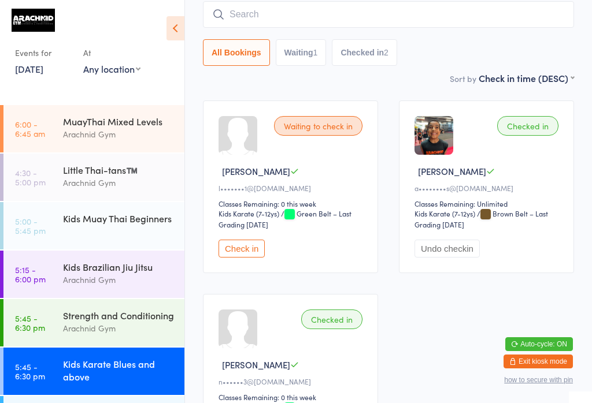
scroll to position [93, 0]
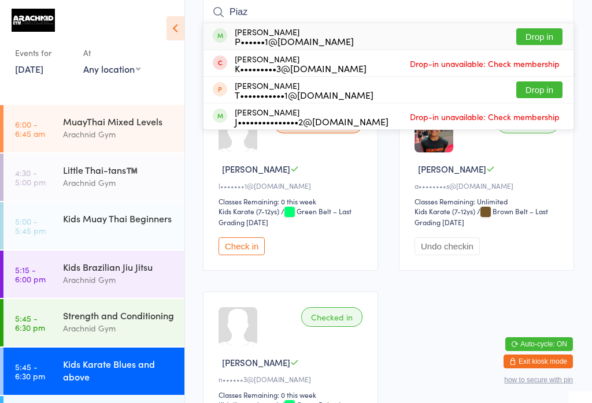
type input "Piazz"
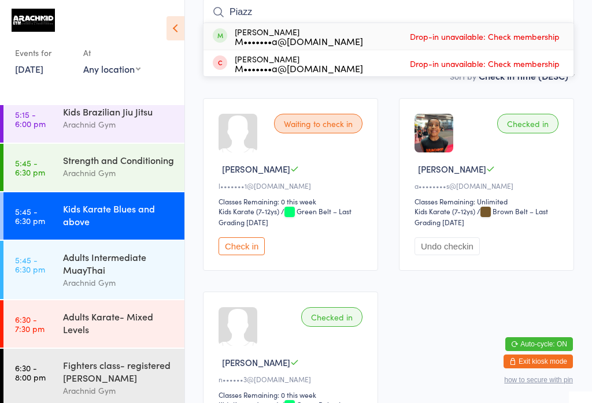
scroll to position [158, 0]
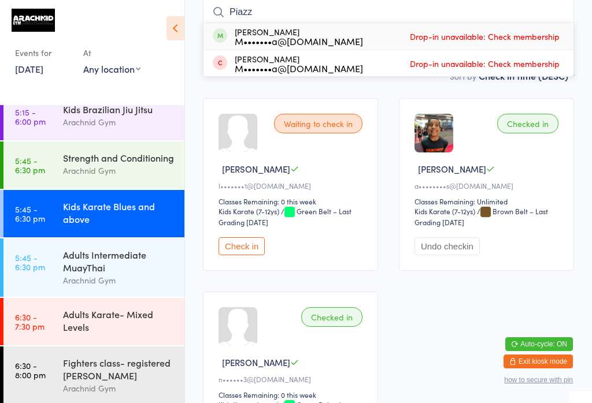
click at [138, 151] on div "Strength and Conditioning" at bounding box center [119, 157] width 112 height 13
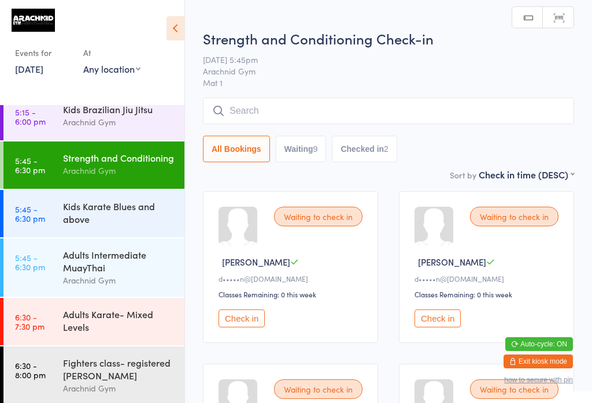
click at [391, 120] on input "search" at bounding box center [388, 111] width 371 height 27
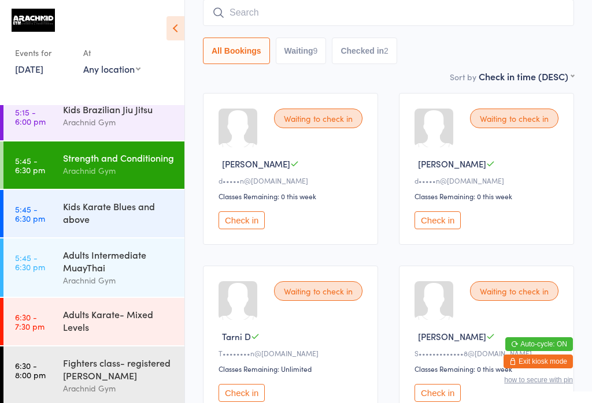
scroll to position [99, 0]
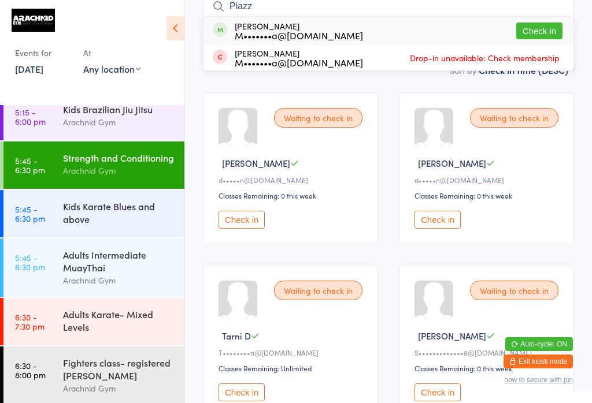
type input "Piazz"
click at [551, 36] on button "Check in" at bounding box center [539, 31] width 46 height 17
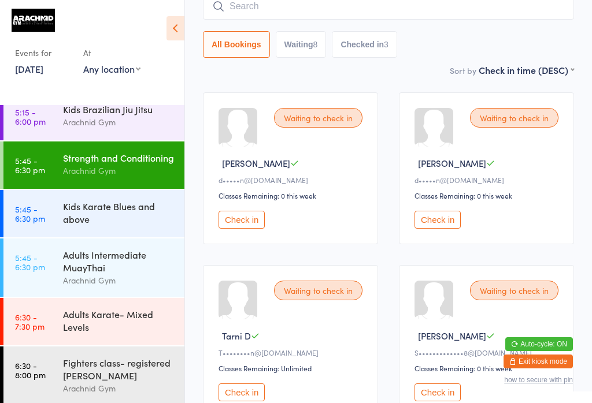
scroll to position [49, 0]
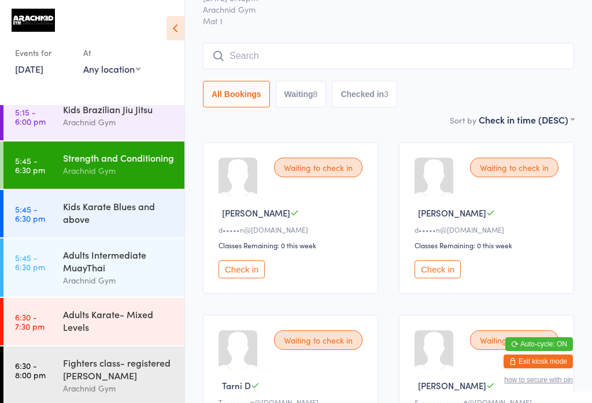
click at [153, 221] on div "Kids Karate Blues and above" at bounding box center [119, 212] width 112 height 25
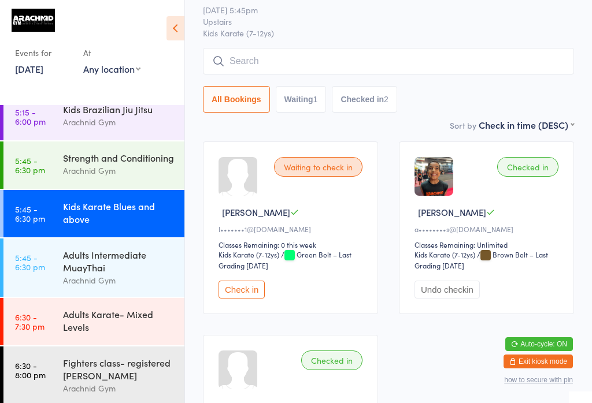
scroll to position [58, 0]
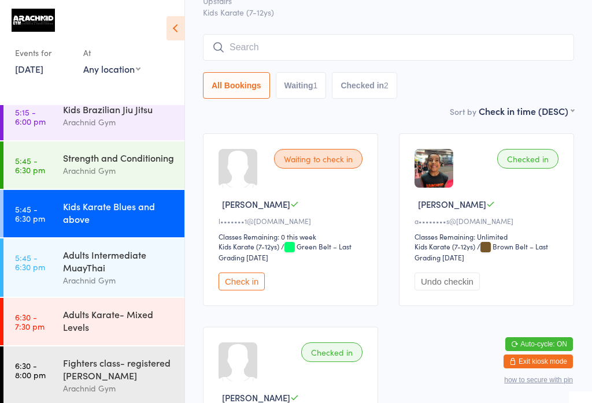
click at [102, 177] on div "Arachnid Gym" at bounding box center [119, 170] width 112 height 13
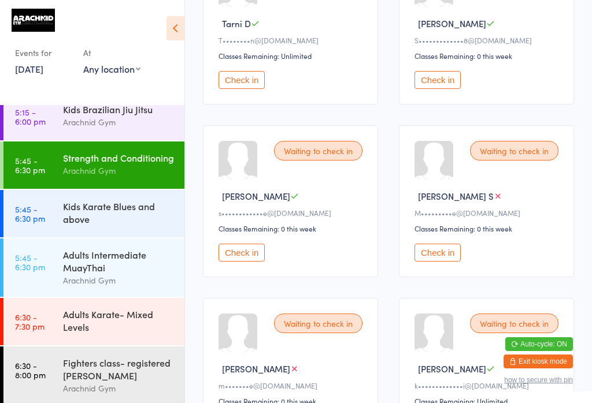
scroll to position [416, 0]
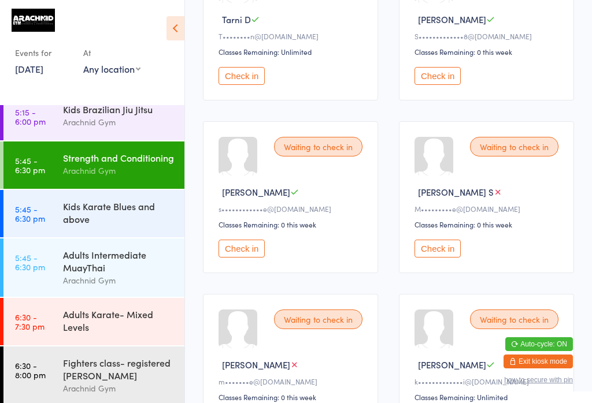
click at [251, 258] on button "Check in" at bounding box center [241, 249] width 46 height 18
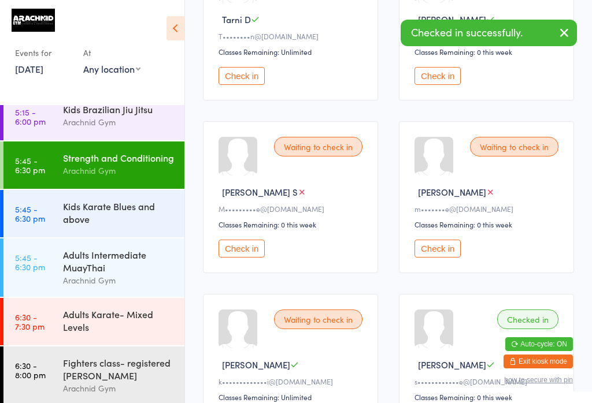
click at [91, 274] on div "Adults Intermediate MuayThai" at bounding box center [119, 261] width 112 height 25
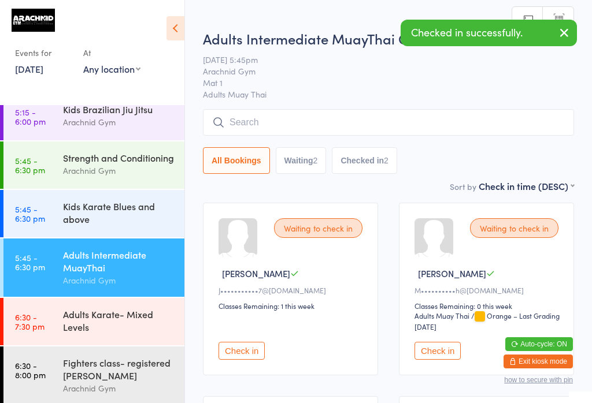
click at [262, 124] on input "search" at bounding box center [388, 122] width 371 height 27
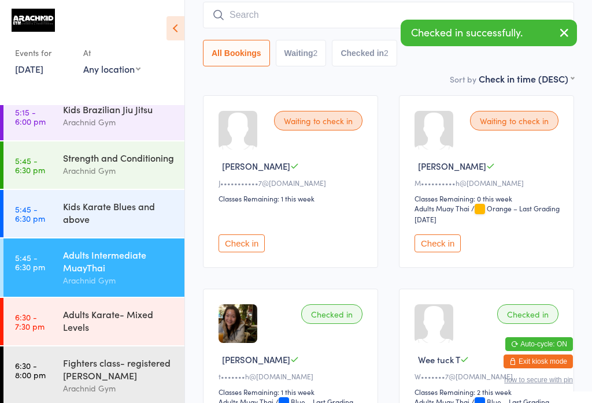
scroll to position [110, 0]
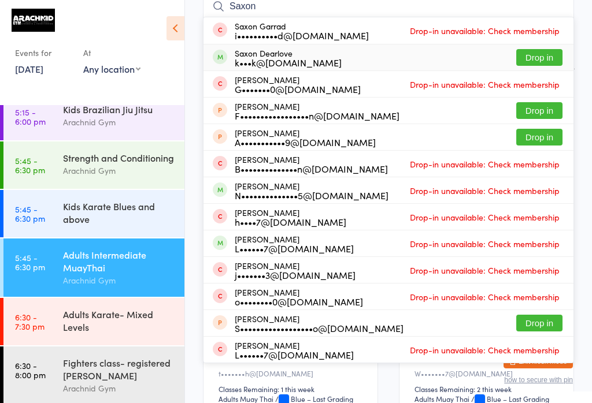
type input "Saxon"
click at [544, 55] on button "Drop in" at bounding box center [539, 57] width 46 height 17
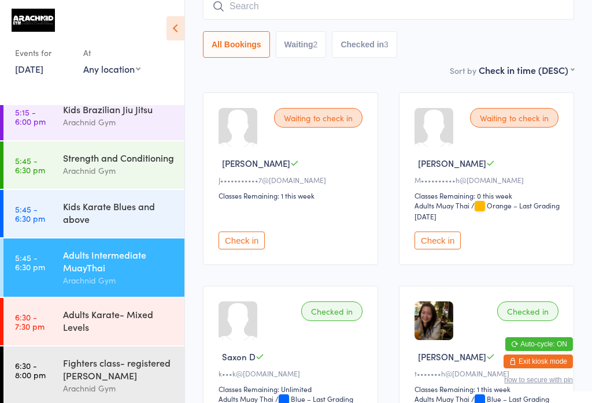
click at [147, 164] on div "Strength and Conditioning" at bounding box center [119, 157] width 112 height 13
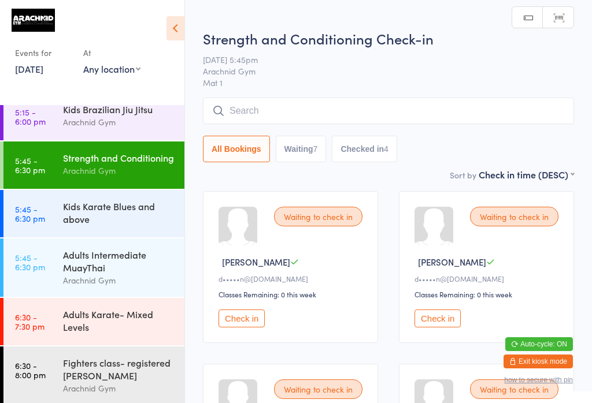
click at [391, 121] on input "search" at bounding box center [388, 111] width 371 height 27
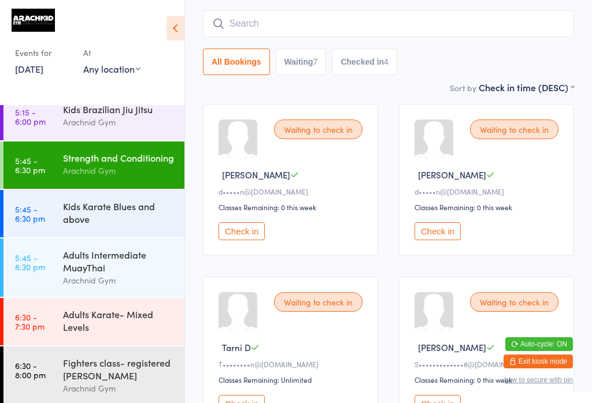
scroll to position [99, 0]
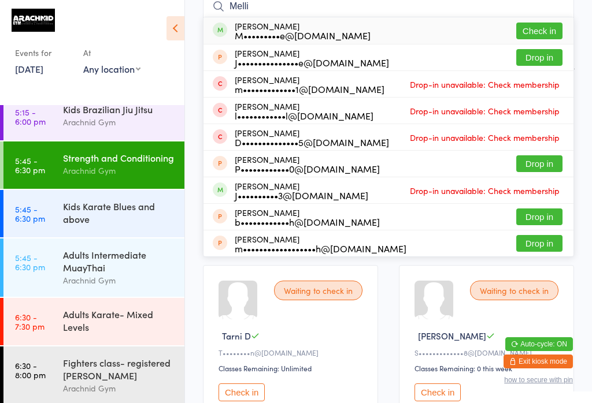
type input "Melli"
click at [547, 25] on button "Check in" at bounding box center [539, 31] width 46 height 17
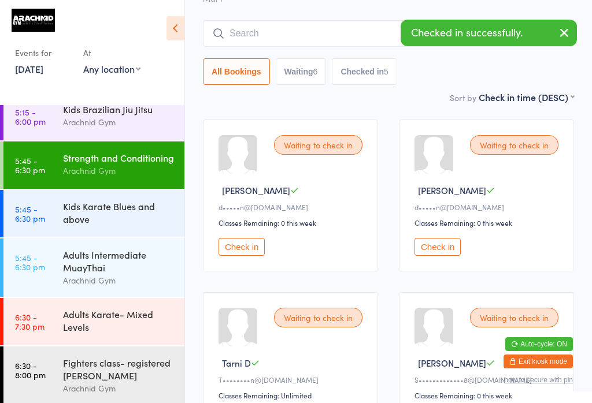
scroll to position [64, 0]
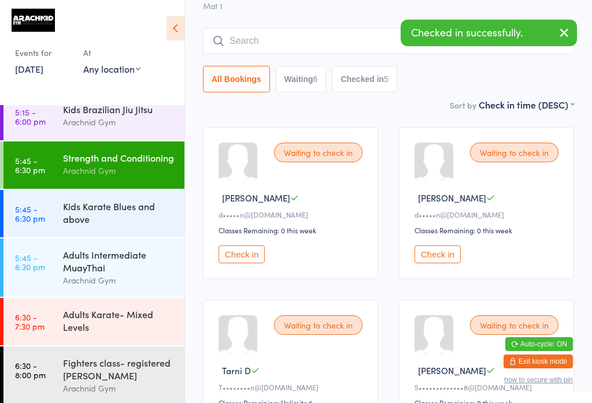
click at [294, 47] on input "search" at bounding box center [388, 41] width 371 height 27
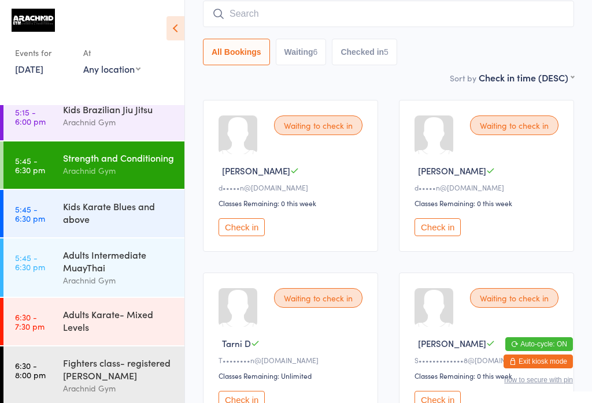
scroll to position [93, 0]
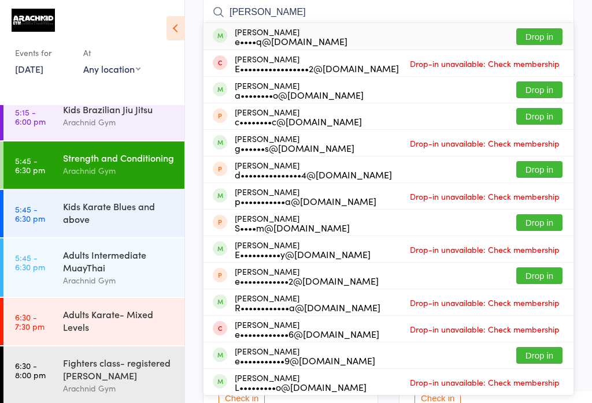
type input "[PERSON_NAME]"
click at [540, 35] on button "Drop in" at bounding box center [539, 36] width 46 height 17
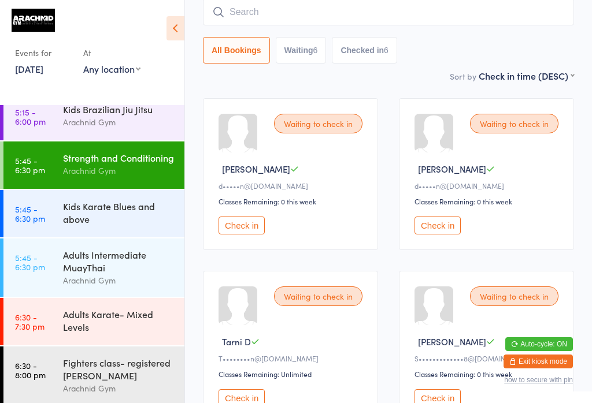
click at [253, 228] on button "Check in" at bounding box center [241, 226] width 46 height 18
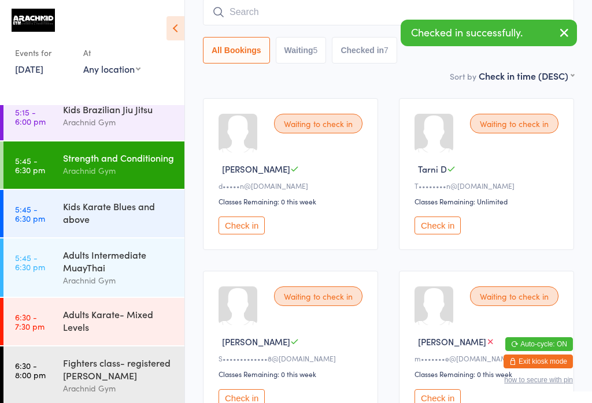
click at [251, 235] on button "Check in" at bounding box center [241, 226] width 46 height 18
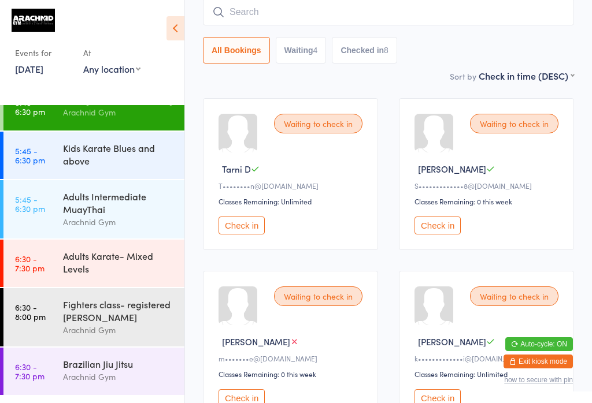
scroll to position [216, 0]
click at [133, 216] on div "Adults Intermediate MuayThai" at bounding box center [119, 203] width 112 height 25
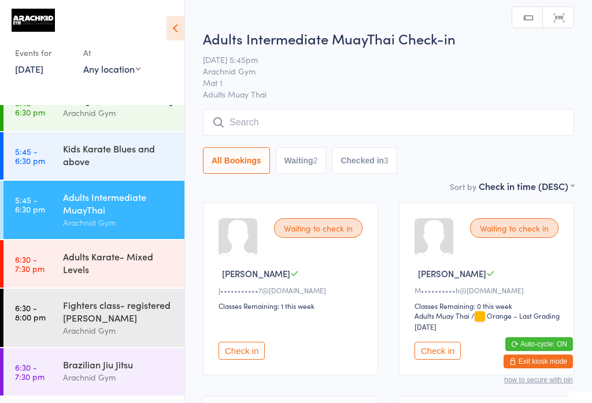
click at [349, 124] on input "search" at bounding box center [388, 122] width 371 height 27
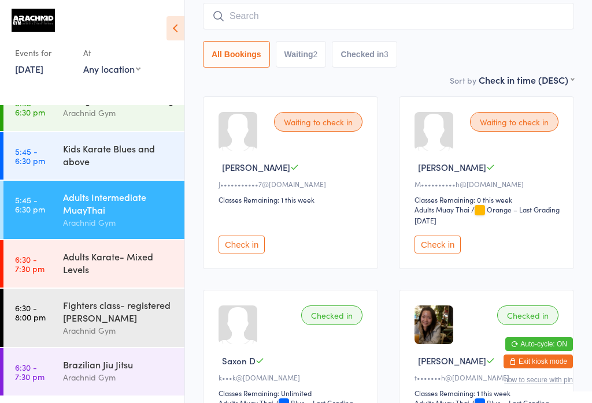
scroll to position [110, 0]
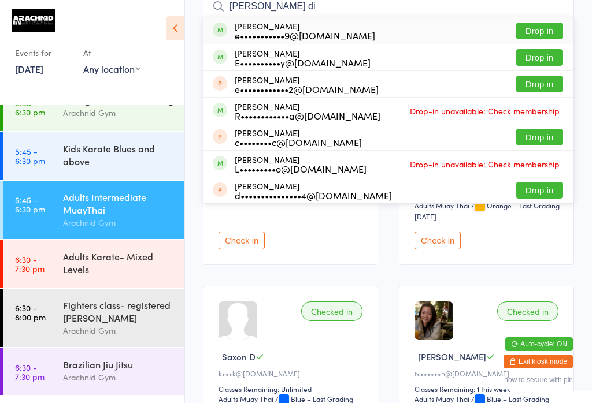
type input "[PERSON_NAME] di"
click at [547, 28] on button "Drop in" at bounding box center [539, 31] width 46 height 17
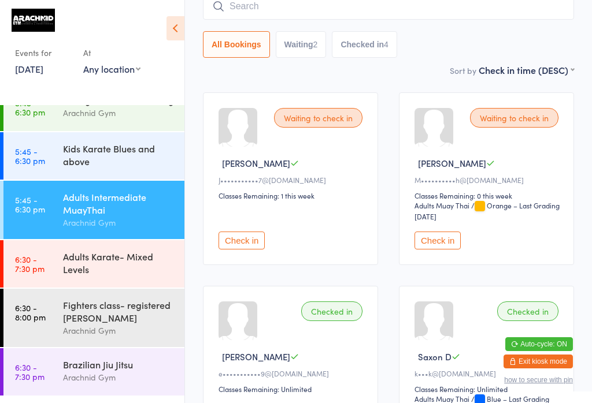
click at [127, 324] on div "Fighters class- registered [PERSON_NAME]" at bounding box center [119, 311] width 112 height 25
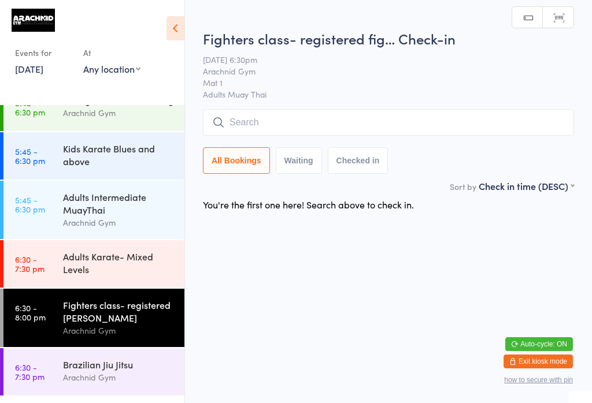
click at [305, 124] on input "search" at bounding box center [388, 122] width 371 height 27
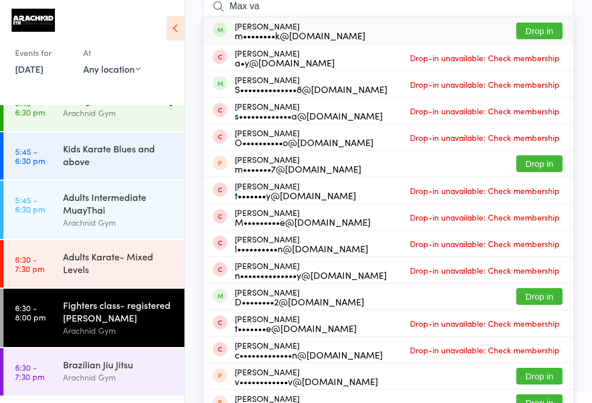
type input "Max va"
click at [544, 27] on button "Drop in" at bounding box center [539, 31] width 46 height 17
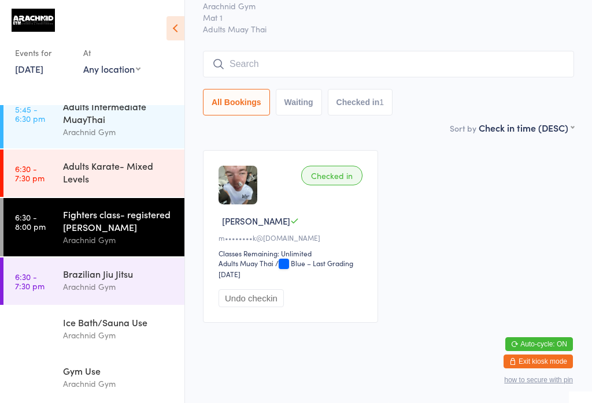
scroll to position [196, 0]
click at [119, 208] on div "Fighters class- registered [PERSON_NAME]" at bounding box center [119, 220] width 112 height 25
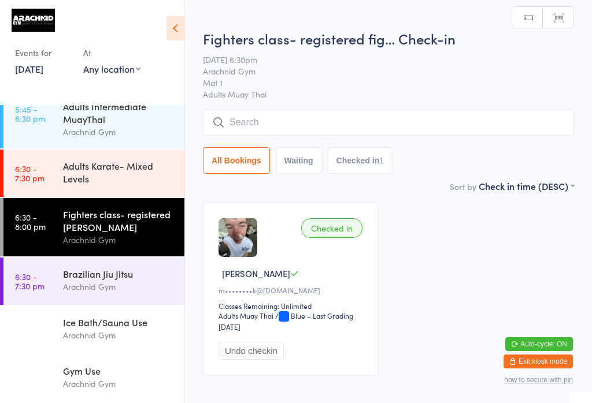
scroll to position [0, 0]
click at [254, 120] on input "search" at bounding box center [388, 122] width 371 height 27
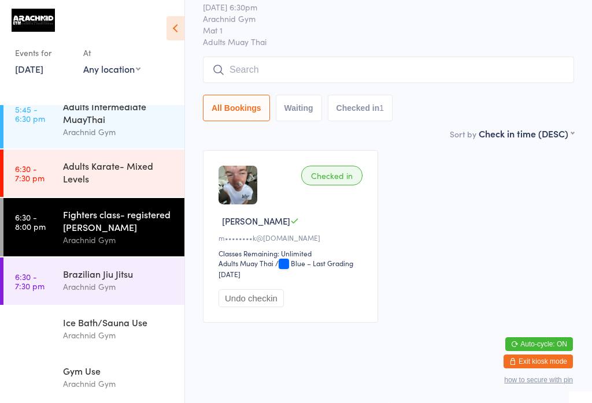
scroll to position [110, 0]
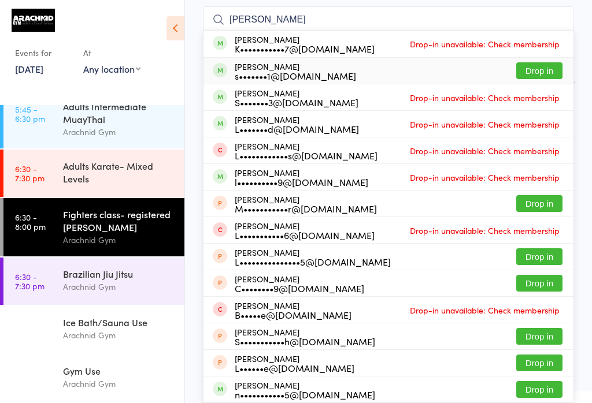
type input "[PERSON_NAME]"
click at [542, 62] on button "Drop in" at bounding box center [539, 70] width 46 height 17
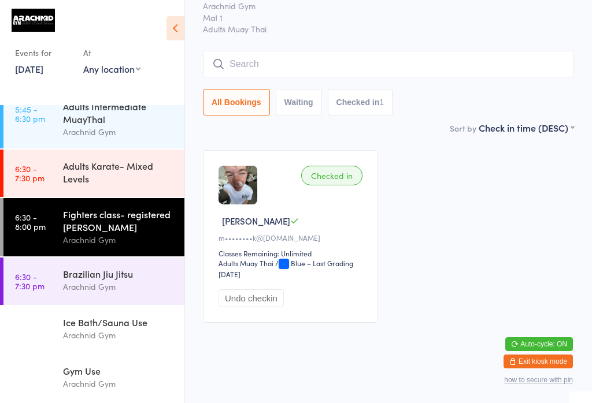
scroll to position [62, 0]
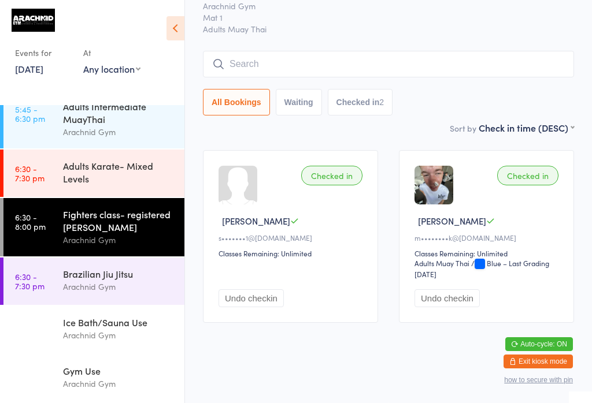
click at [113, 292] on div "Arachnid Gym" at bounding box center [119, 286] width 112 height 13
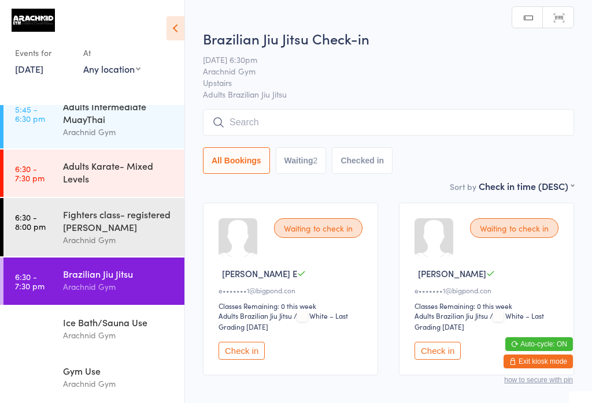
click at [359, 125] on input "search" at bounding box center [388, 122] width 371 height 27
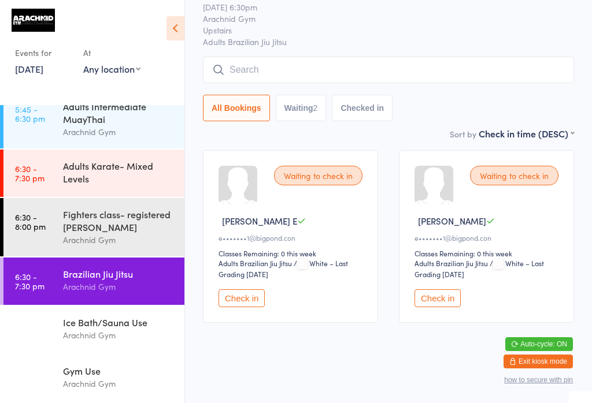
scroll to position [110, 0]
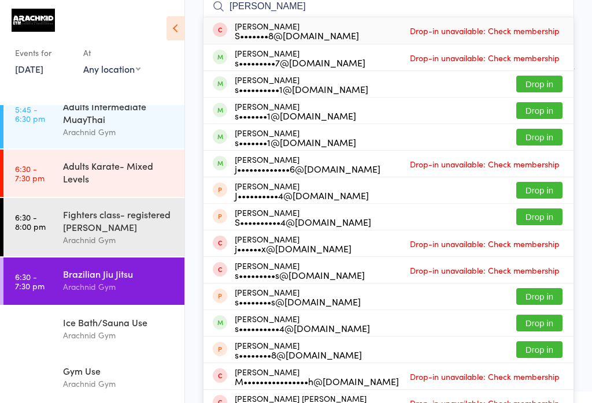
type input "[PERSON_NAME]"
click at [546, 86] on button "Drop in" at bounding box center [539, 84] width 46 height 17
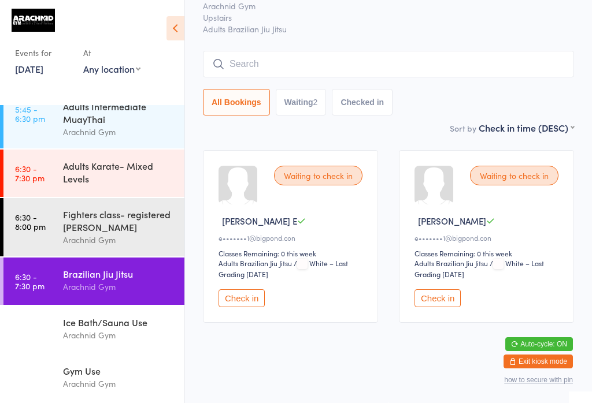
scroll to position [62, 0]
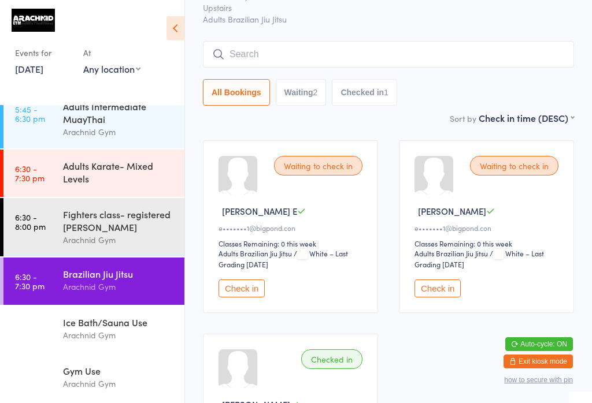
click at [42, 218] on time "6:30 - 8:00 pm" at bounding box center [30, 222] width 31 height 18
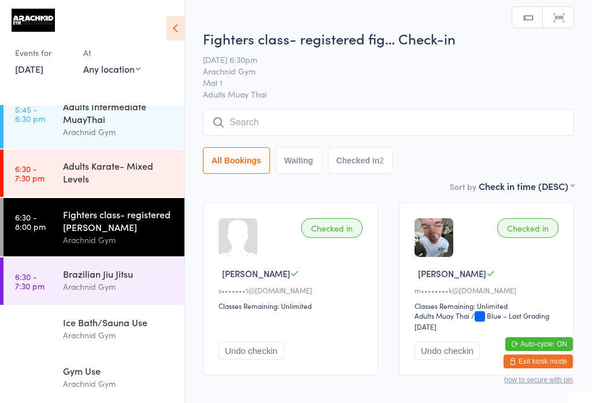
click at [235, 134] on input "search" at bounding box center [388, 122] width 371 height 27
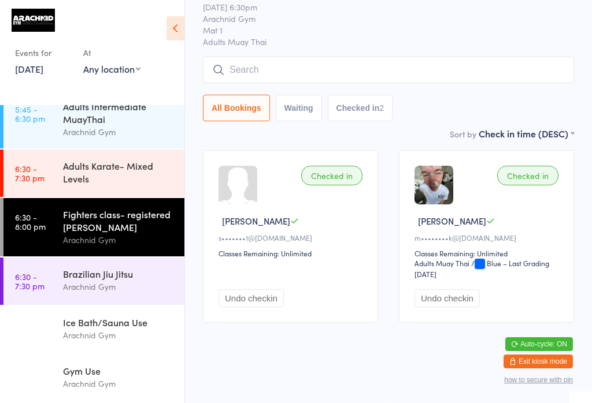
scroll to position [110, 0]
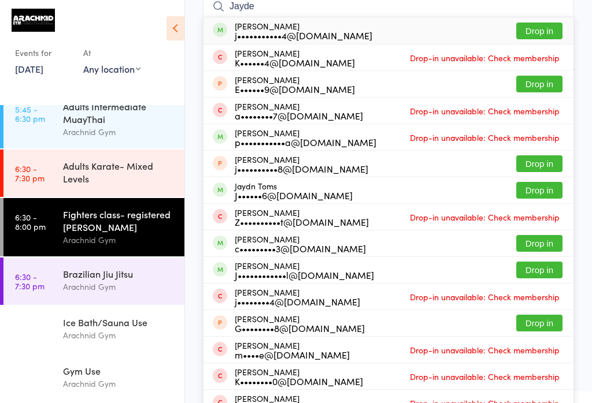
type input "Jayde"
click at [542, 24] on button "Drop in" at bounding box center [539, 31] width 46 height 17
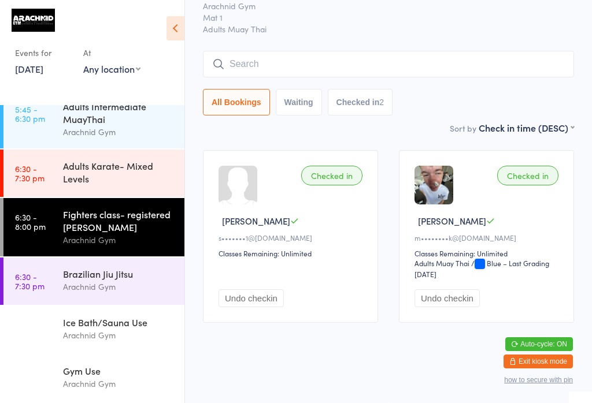
scroll to position [62, 0]
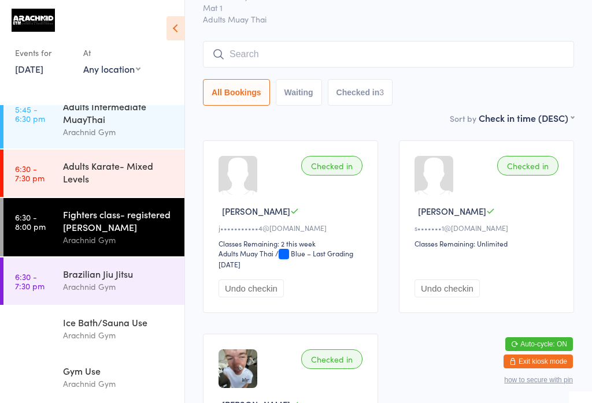
click at [285, 58] on input "search" at bounding box center [388, 54] width 371 height 27
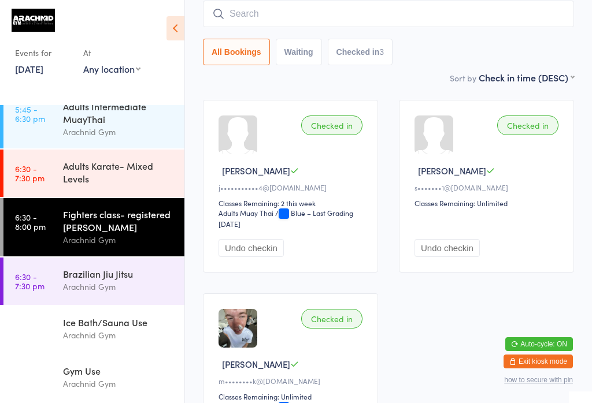
scroll to position [105, 0]
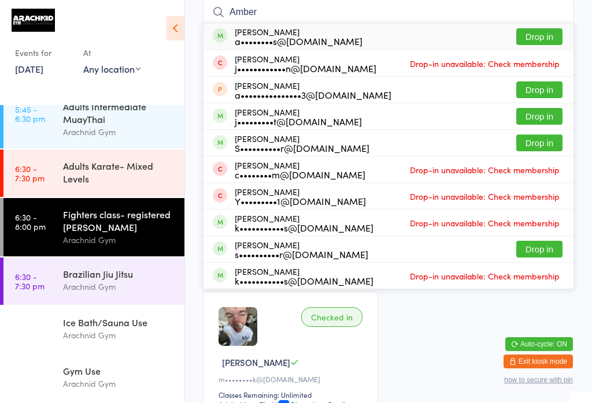
type input "Amber"
click at [539, 44] on button "Drop in" at bounding box center [539, 36] width 46 height 17
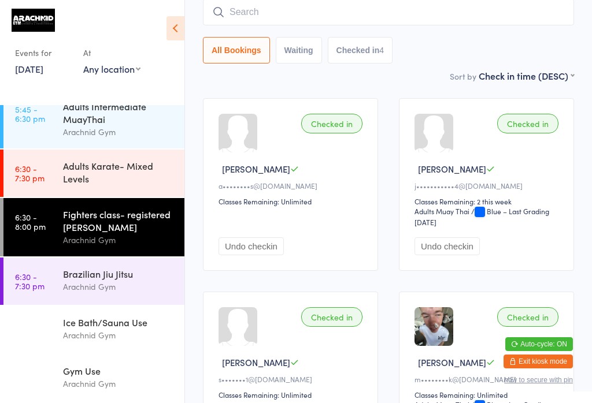
click at [111, 279] on div "Brazilian Jiu Jitsu" at bounding box center [119, 274] width 112 height 13
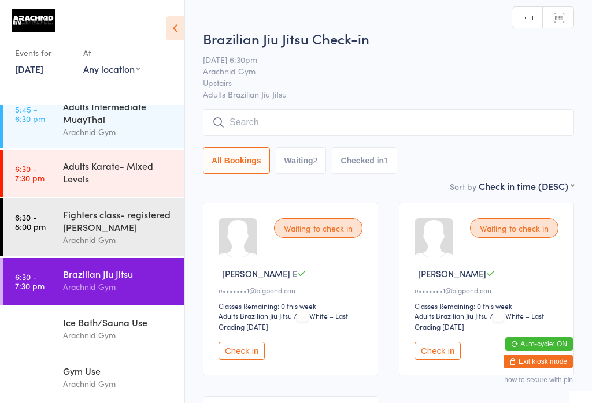
click at [332, 127] on input "search" at bounding box center [388, 122] width 371 height 27
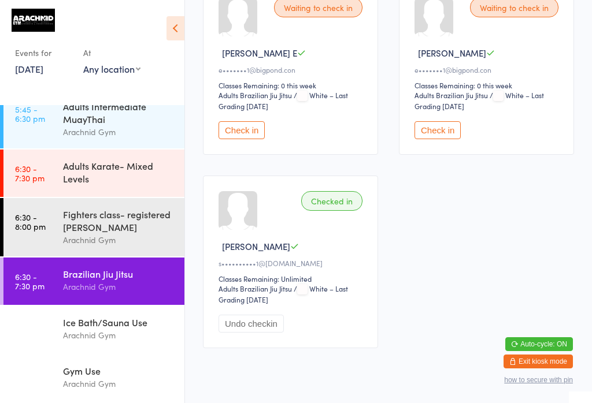
scroll to position [224, 0]
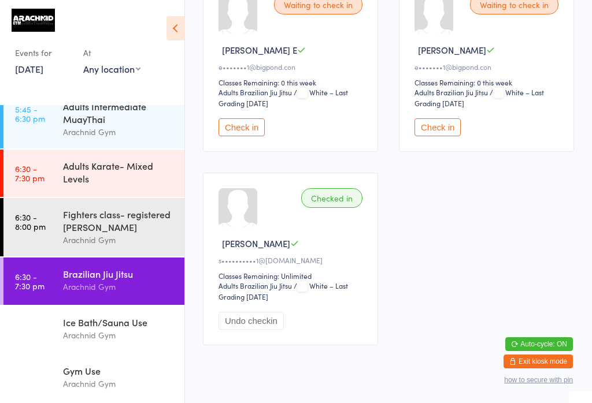
click at [235, 136] on button "Check in" at bounding box center [241, 127] width 46 height 18
click at [125, 280] on div "Brazilian Jiu Jitsu" at bounding box center [119, 274] width 112 height 13
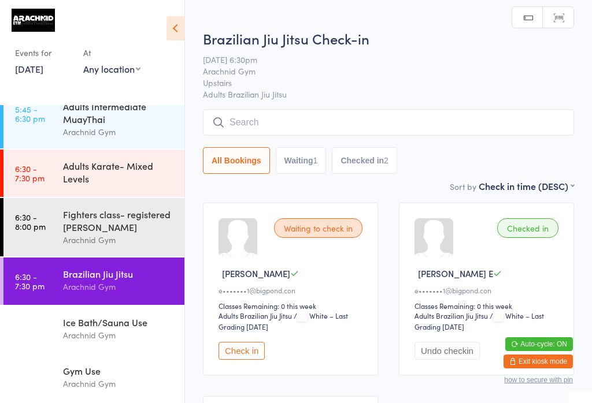
scroll to position [0, 0]
click at [443, 117] on input "search" at bounding box center [388, 122] width 371 height 27
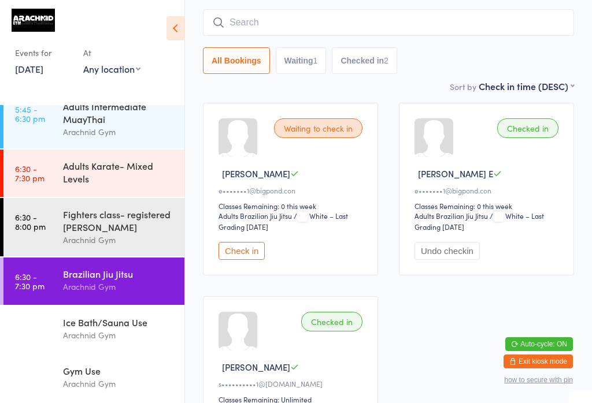
scroll to position [110, 0]
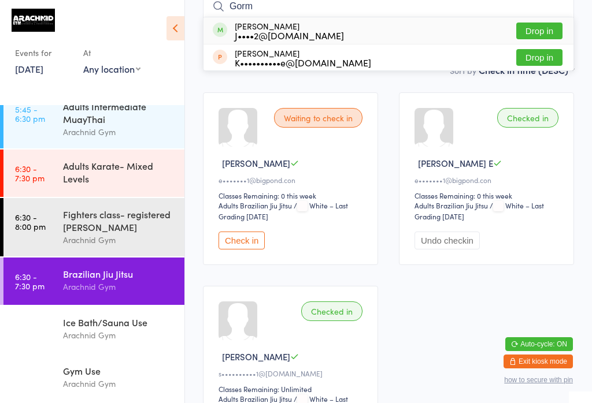
type input "Gorm"
click at [544, 27] on button "Drop in" at bounding box center [539, 31] width 46 height 17
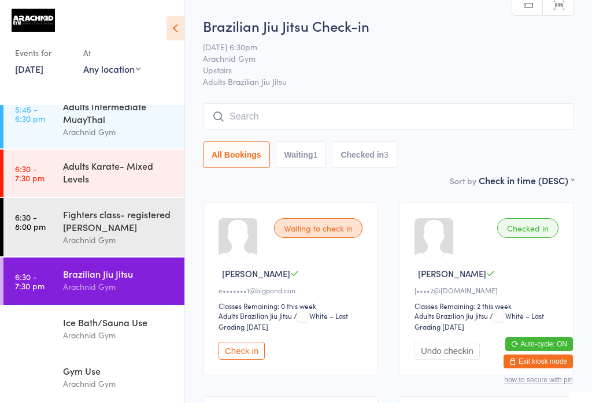
scroll to position [0, 0]
click at [463, 118] on input "search" at bounding box center [388, 116] width 371 height 27
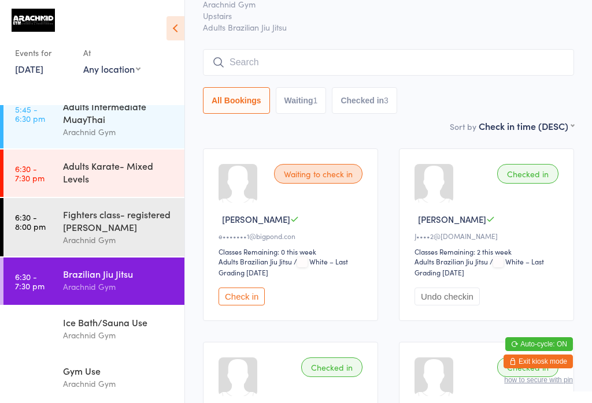
scroll to position [105, 0]
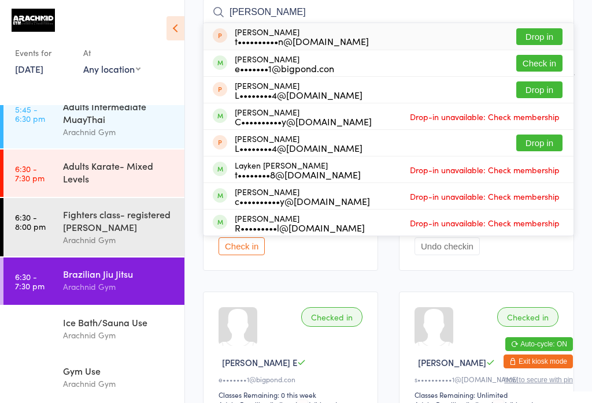
type input "[PERSON_NAME]"
click at [136, 258] on div "Brazilian Jiu Jitsu Arachnid Gym" at bounding box center [123, 281] width 121 height 46
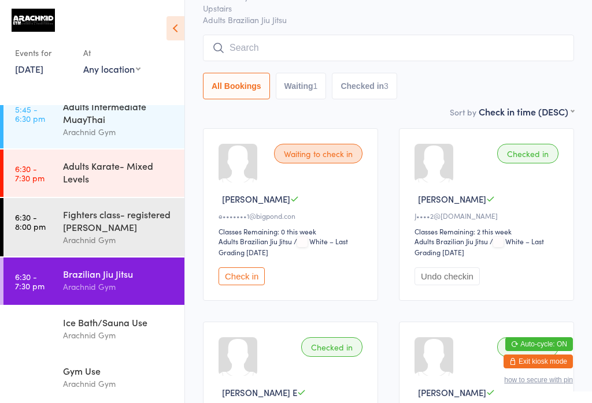
scroll to position [307, 0]
click at [251, 284] on button "Check in" at bounding box center [241, 277] width 46 height 18
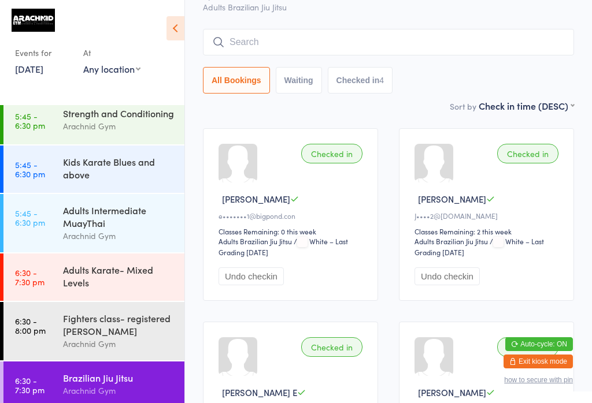
scroll to position [203, 0]
click at [105, 229] on div "Adults Intermediate MuayThai" at bounding box center [119, 215] width 112 height 25
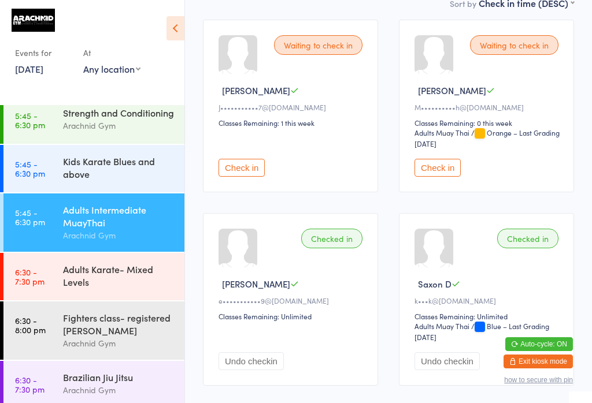
scroll to position [186, 0]
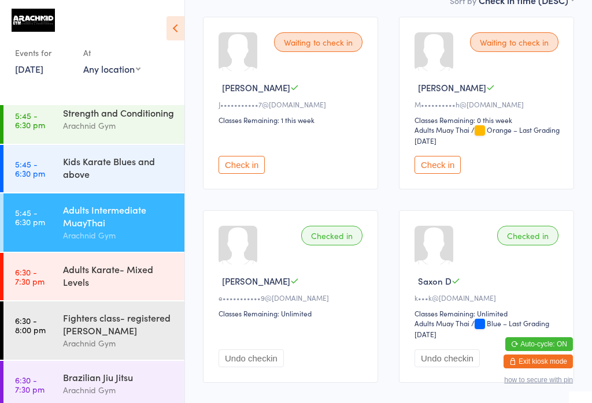
click at [434, 170] on button "Check in" at bounding box center [437, 165] width 46 height 18
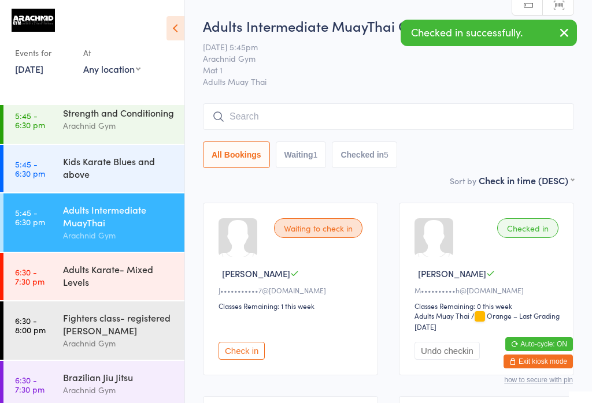
scroll to position [0, 0]
